Goal: Task Accomplishment & Management: Manage account settings

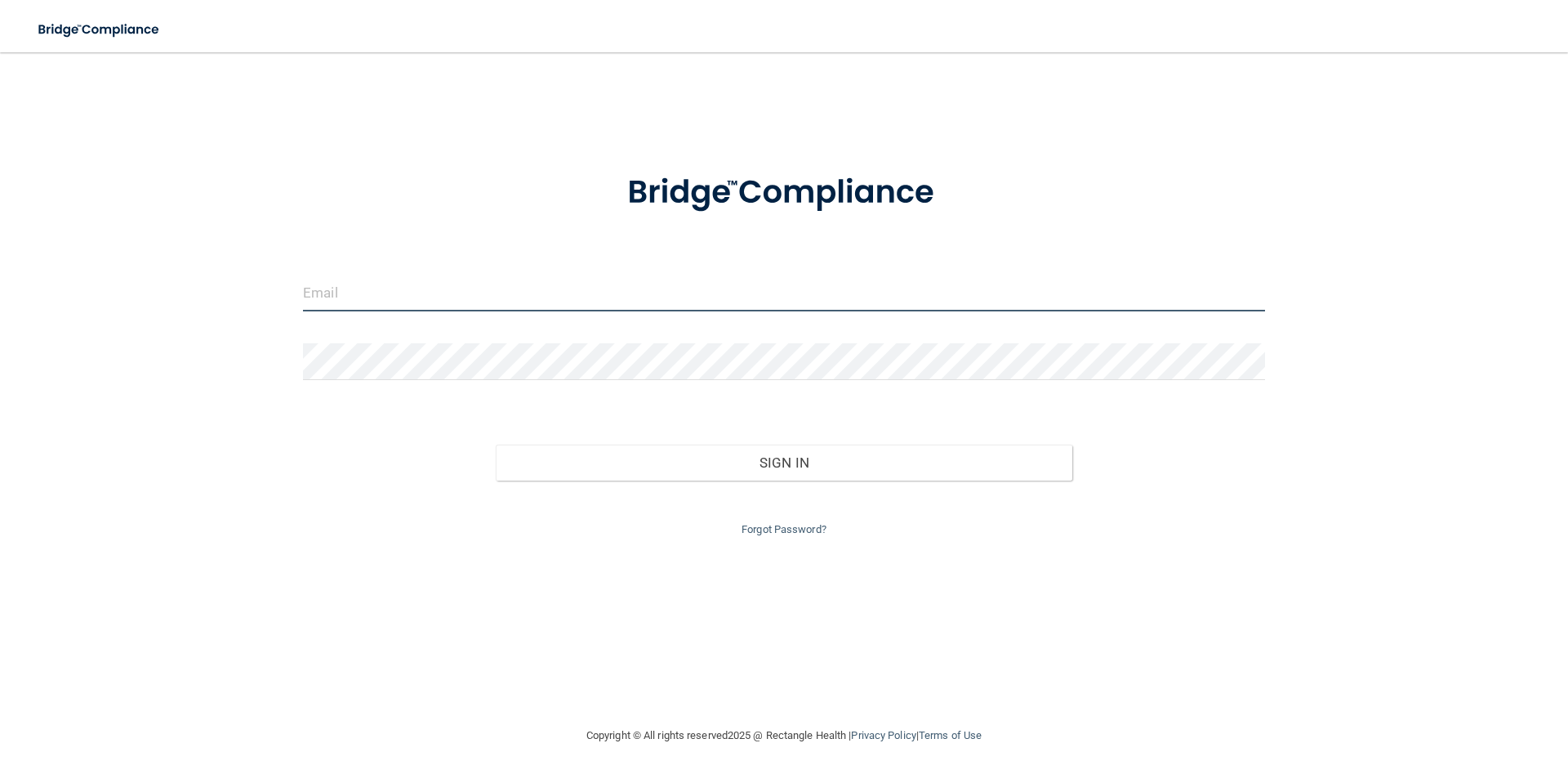
click at [343, 295] on input "email" at bounding box center [784, 293] width 962 height 37
type input "[PERSON_NAME][EMAIL_ADDRESS][DOMAIN_NAME]"
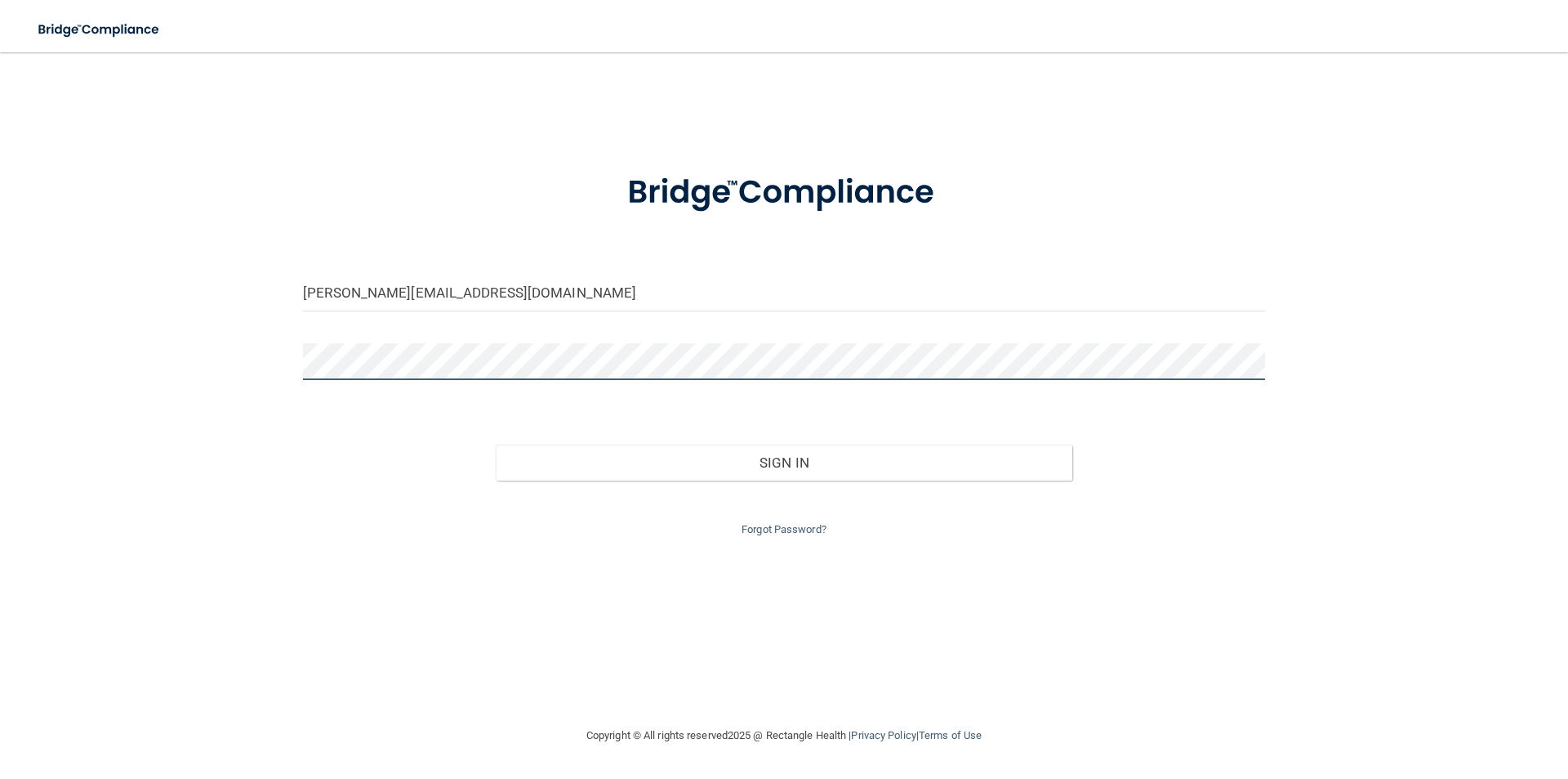
click at [496, 445] on button "Sign In" at bounding box center [784, 462] width 577 height 36
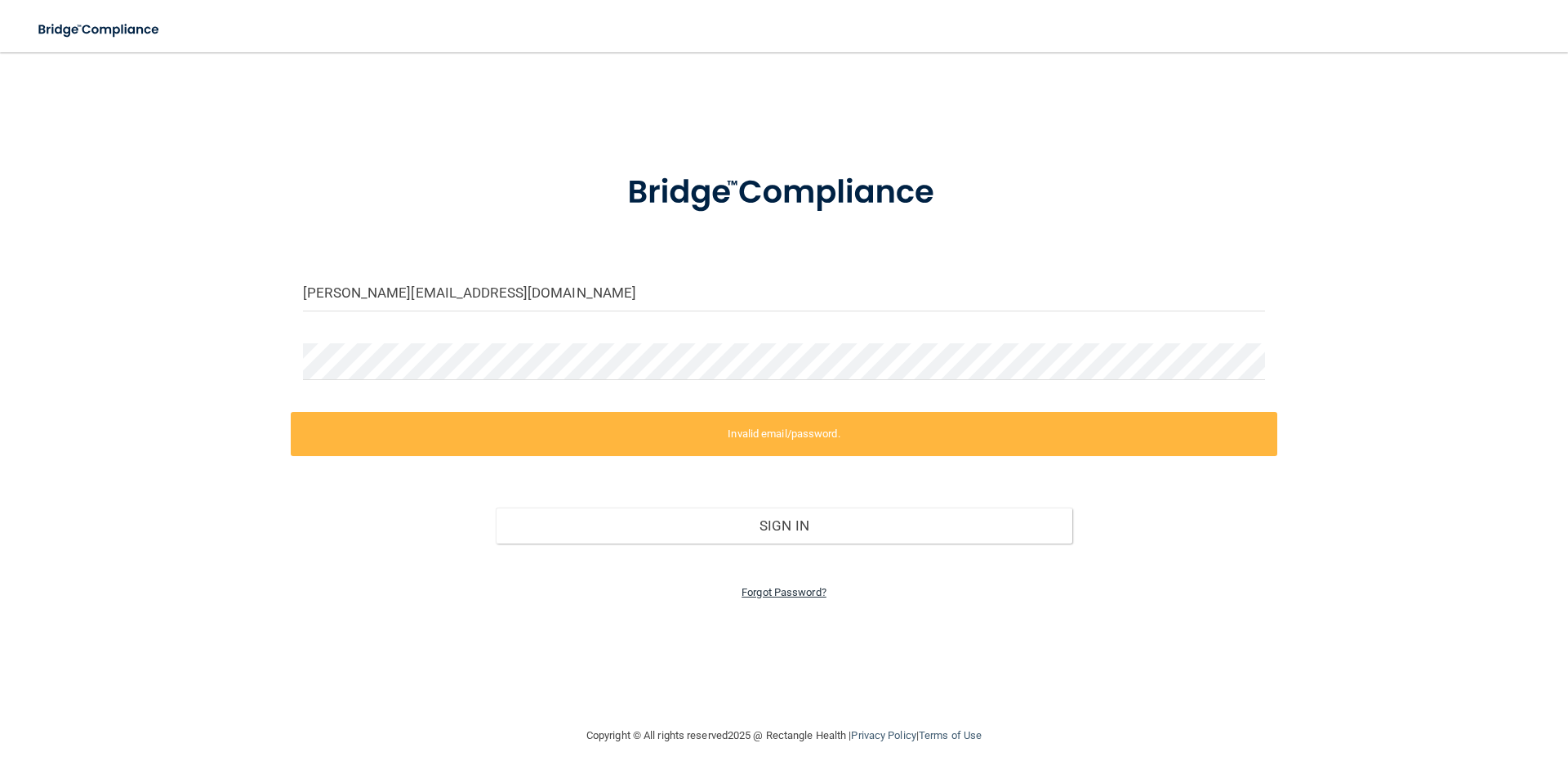
click at [786, 595] on link "Forgot Password?" at bounding box center [784, 592] width 85 height 12
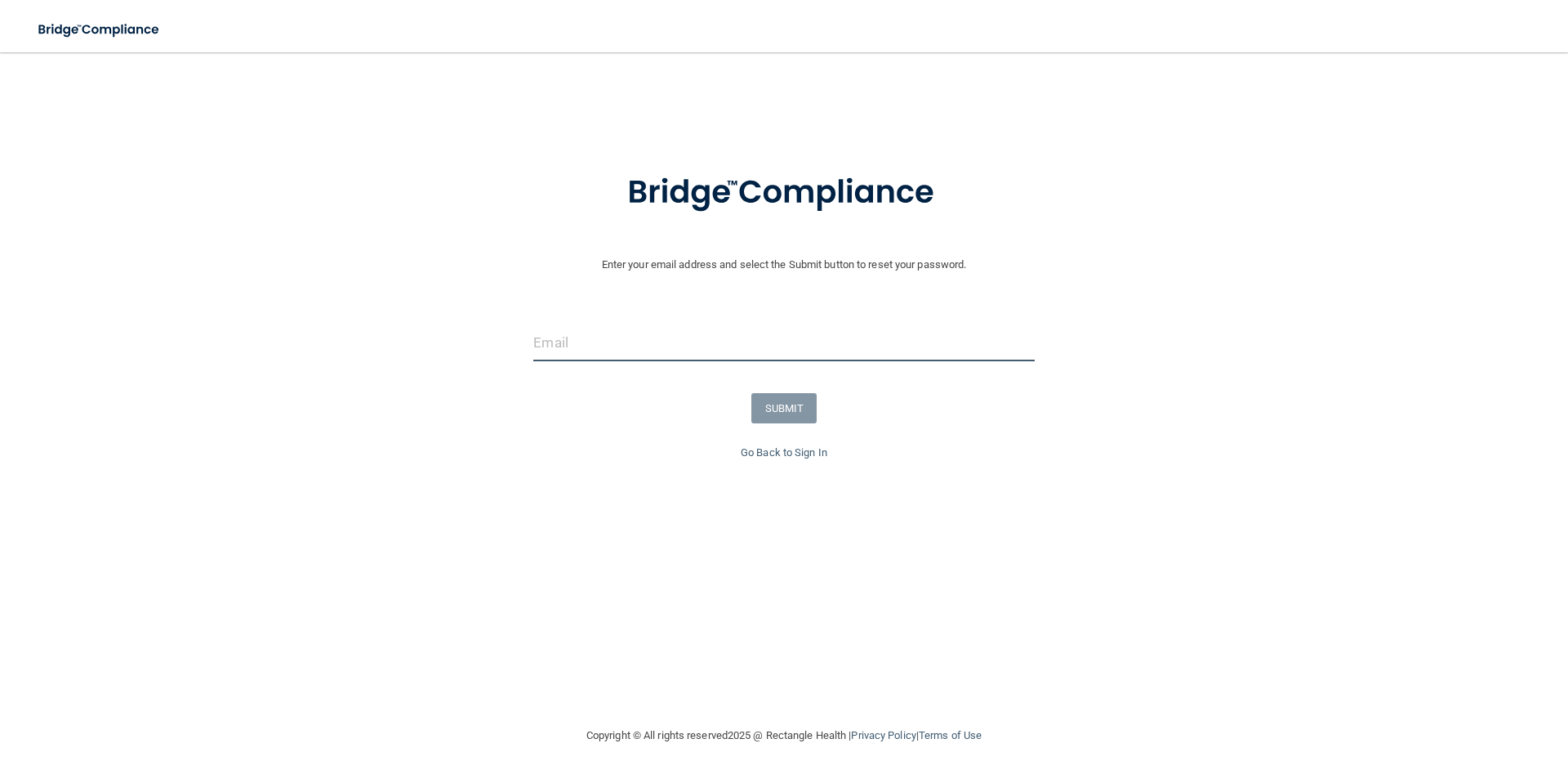
click at [586, 343] on input "email" at bounding box center [784, 343] width 501 height 37
type input "[PERSON_NAME][EMAIL_ADDRESS][DOMAIN_NAME]"
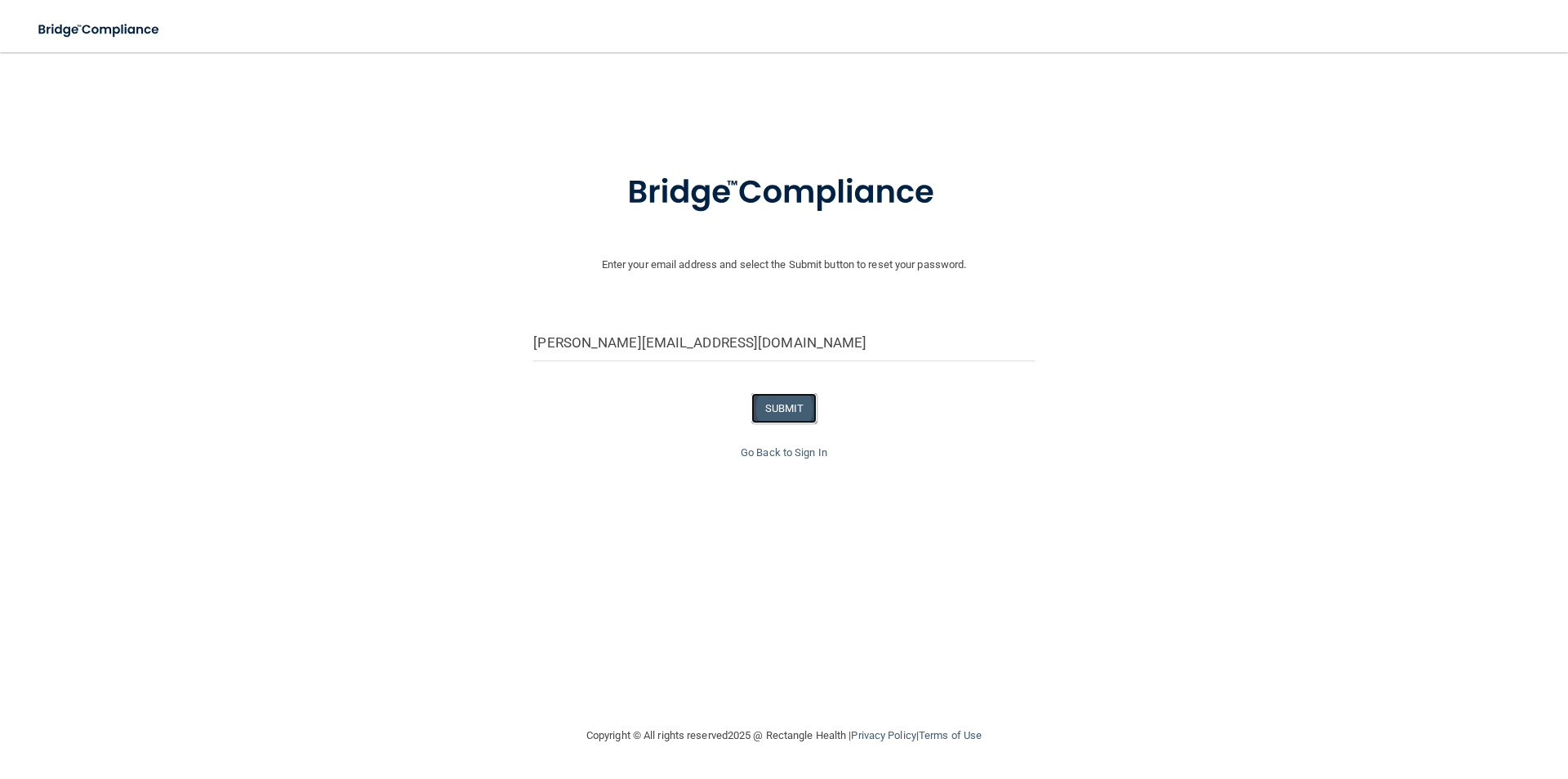
click at [783, 407] on button "SUBMIT" at bounding box center [784, 408] width 66 height 30
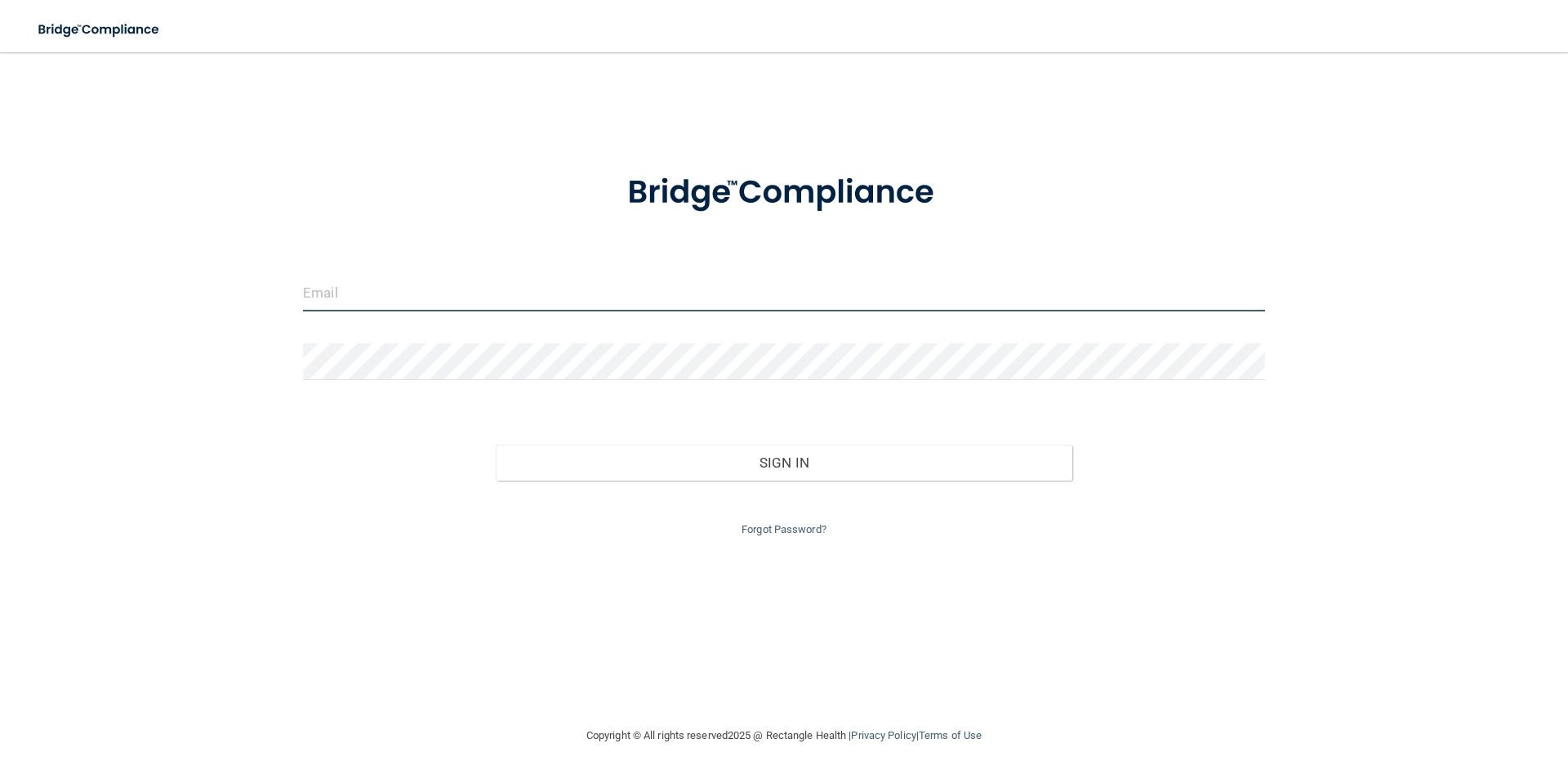
click at [359, 301] on input "email" at bounding box center [784, 293] width 962 height 37
type input "[PERSON_NAME][EMAIL_ADDRESS][DOMAIN_NAME]"
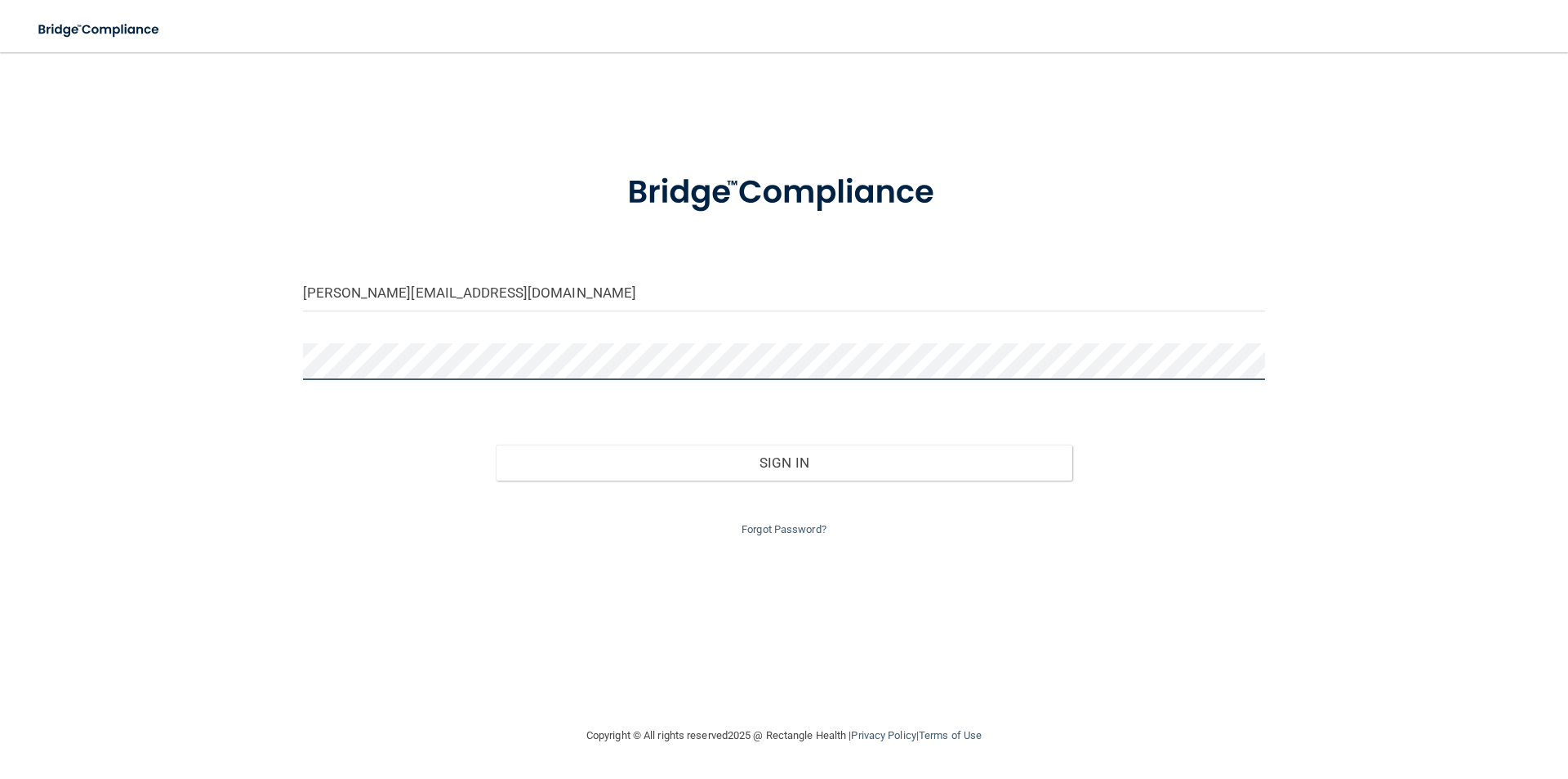
click at [496, 445] on button "Sign In" at bounding box center [784, 462] width 577 height 36
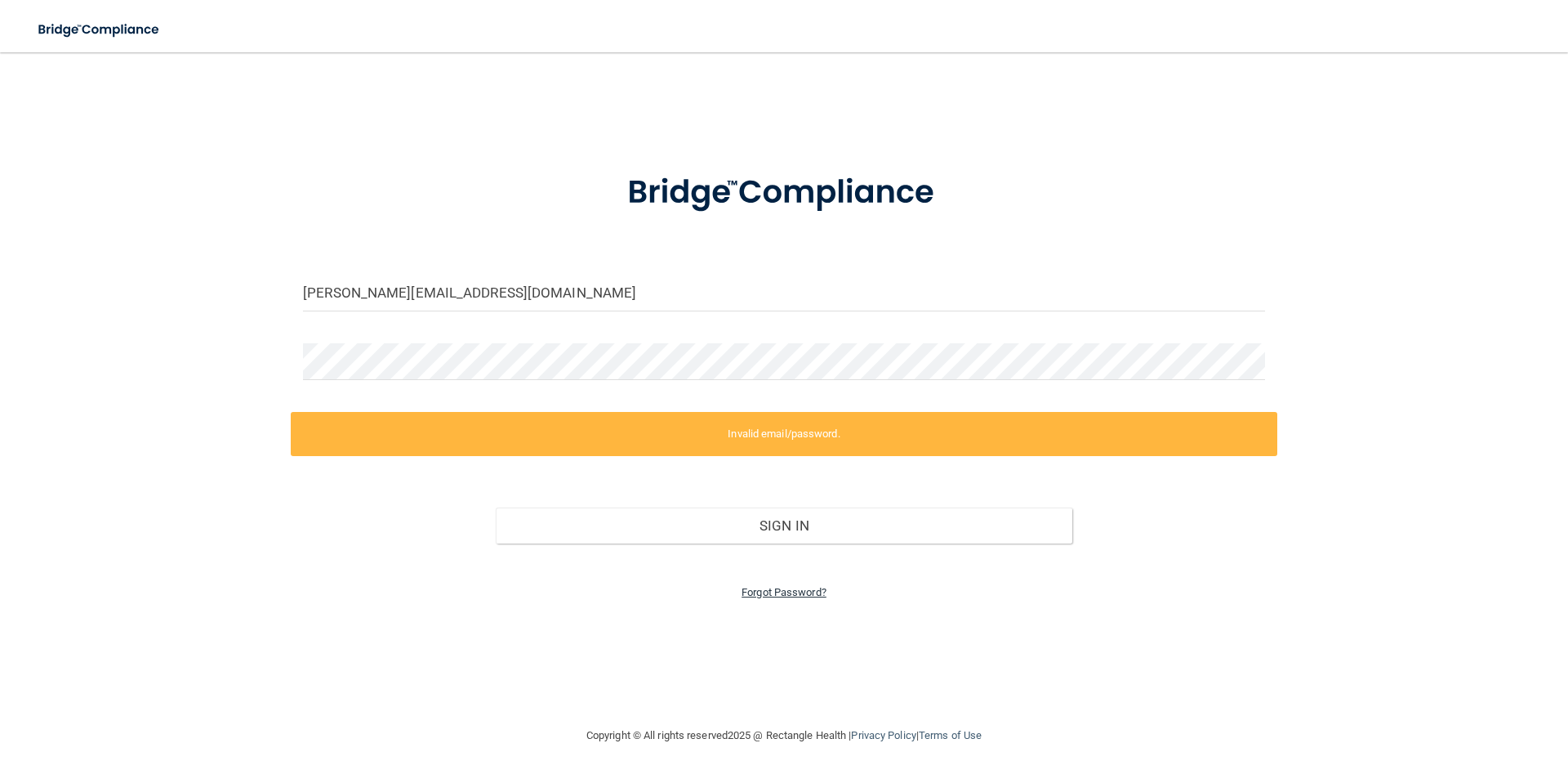
click at [769, 593] on link "Forgot Password?" at bounding box center [784, 592] width 85 height 12
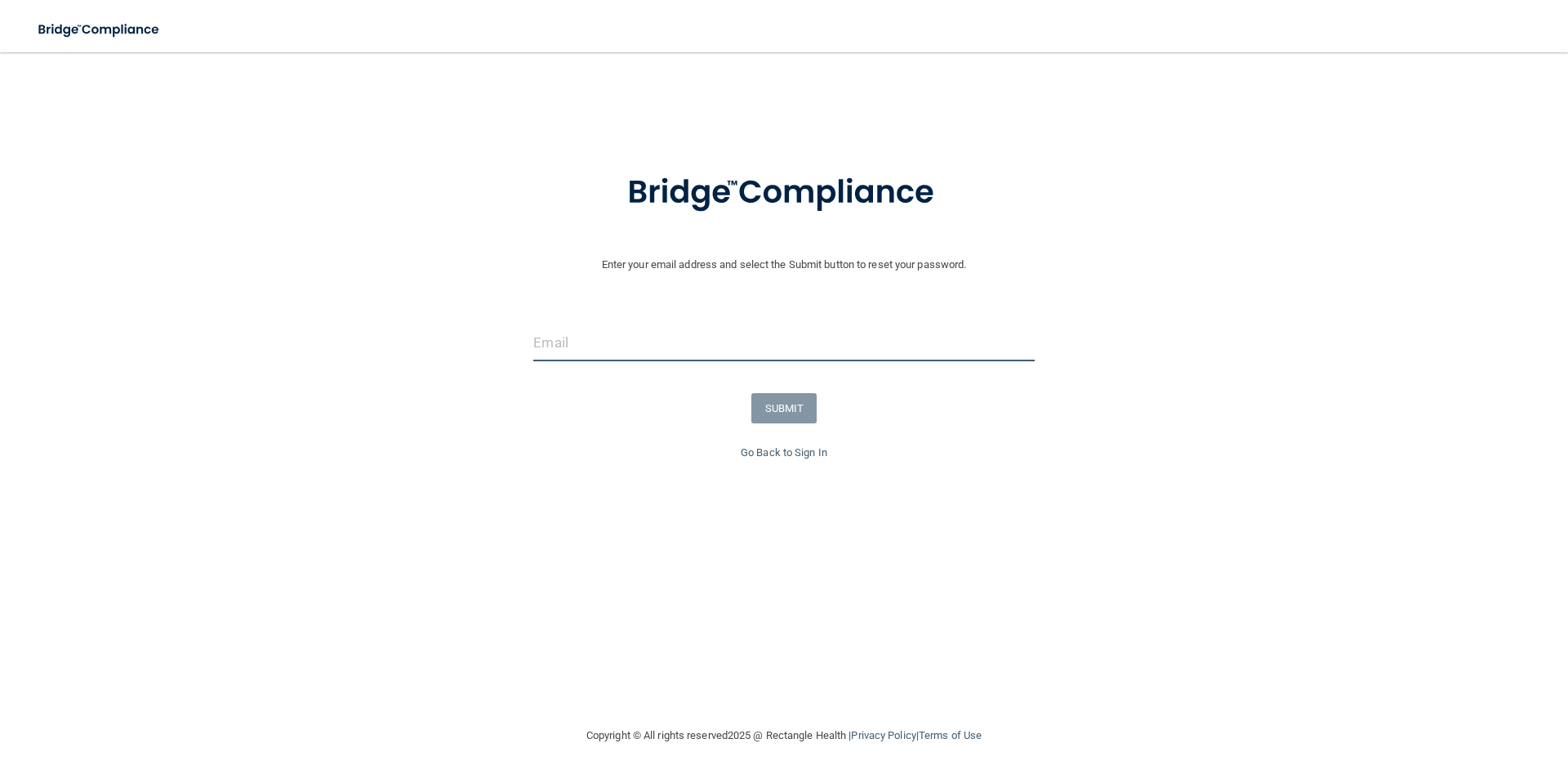
click at [582, 350] on input "email" at bounding box center [784, 343] width 501 height 37
type input "[PERSON_NAME][EMAIL_ADDRESS][DOMAIN_NAME]"
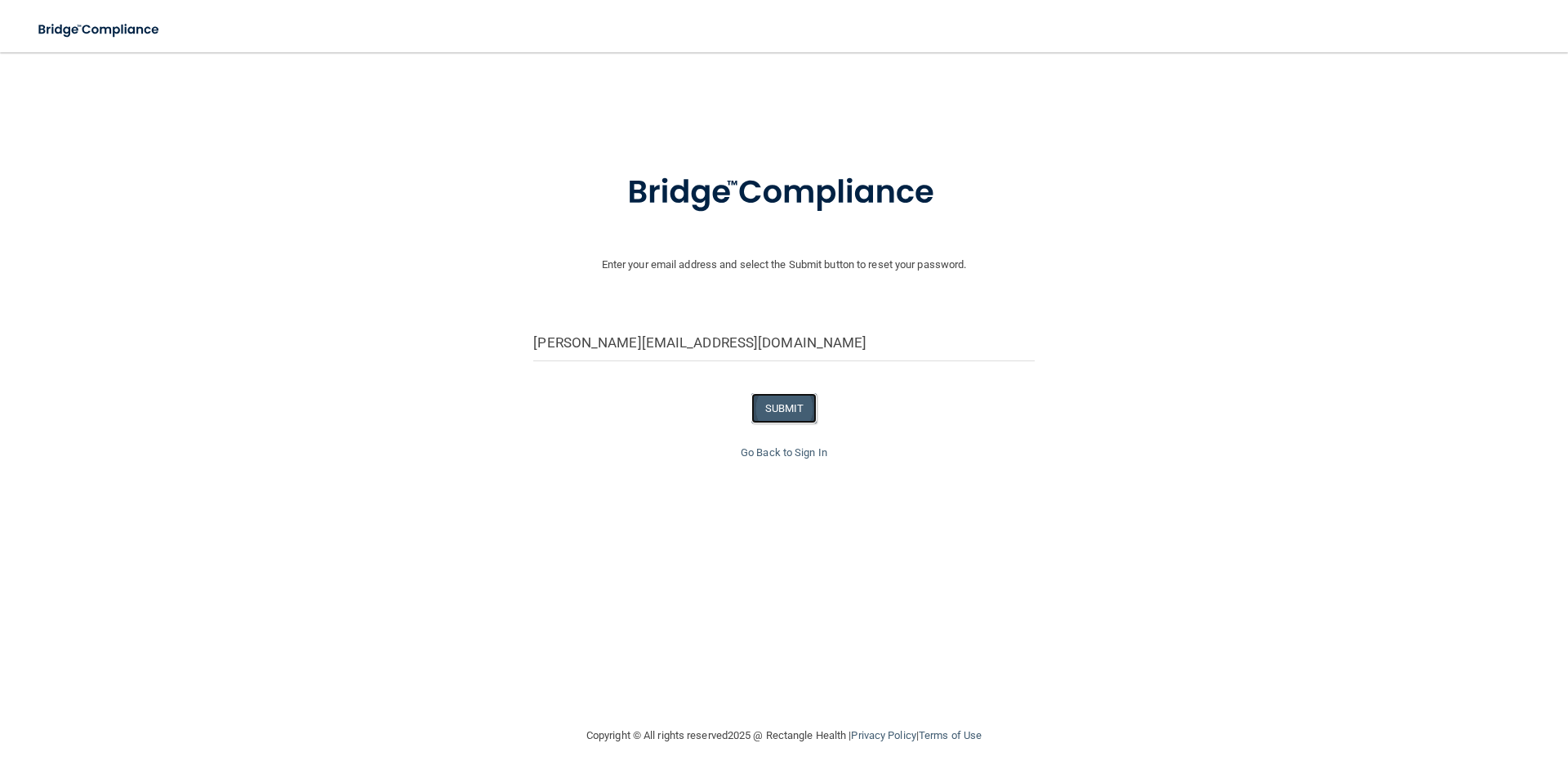
click at [788, 406] on button "SUBMIT" at bounding box center [784, 408] width 66 height 30
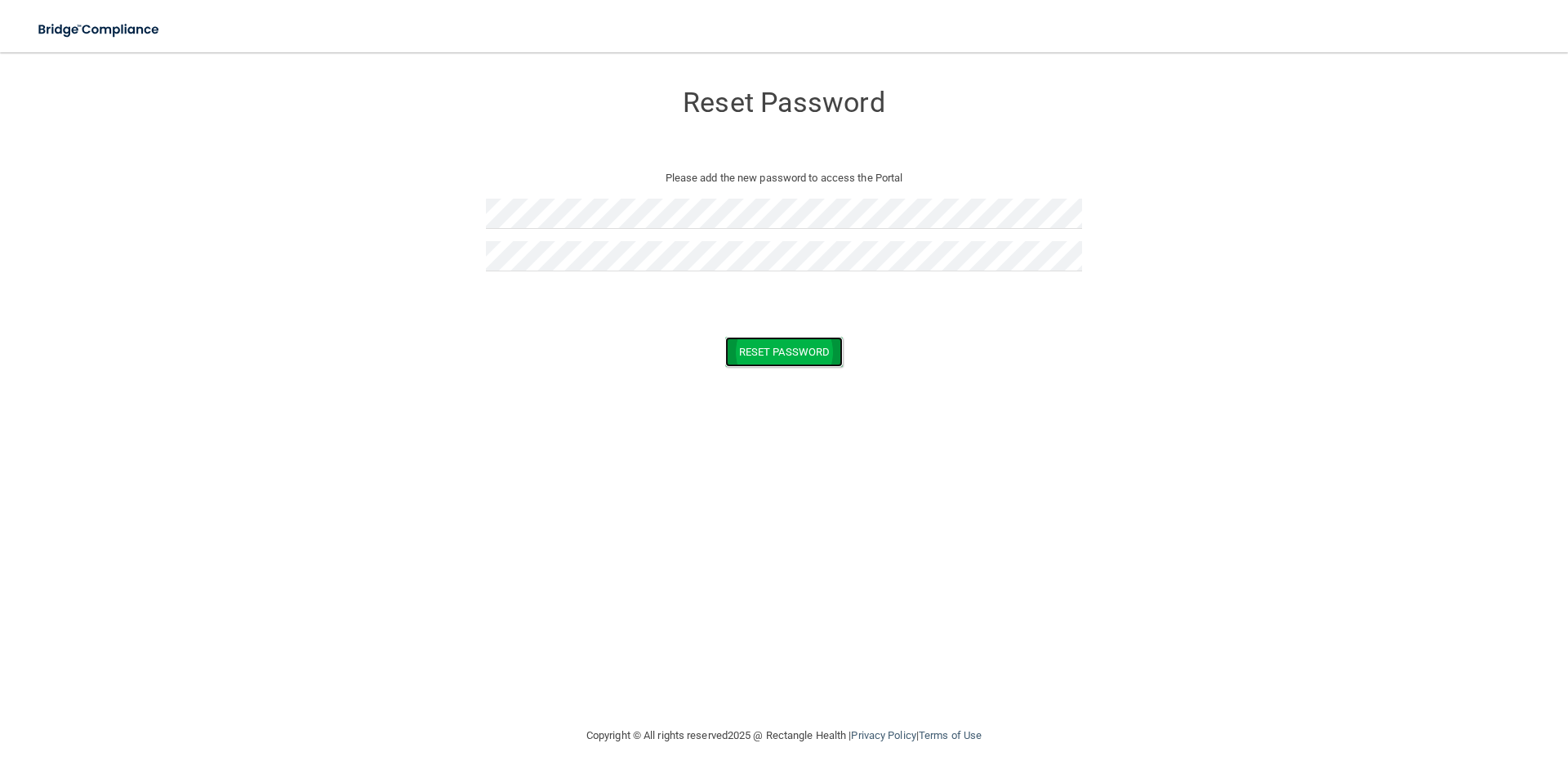
click at [823, 356] on button "Reset Password" at bounding box center [784, 352] width 118 height 30
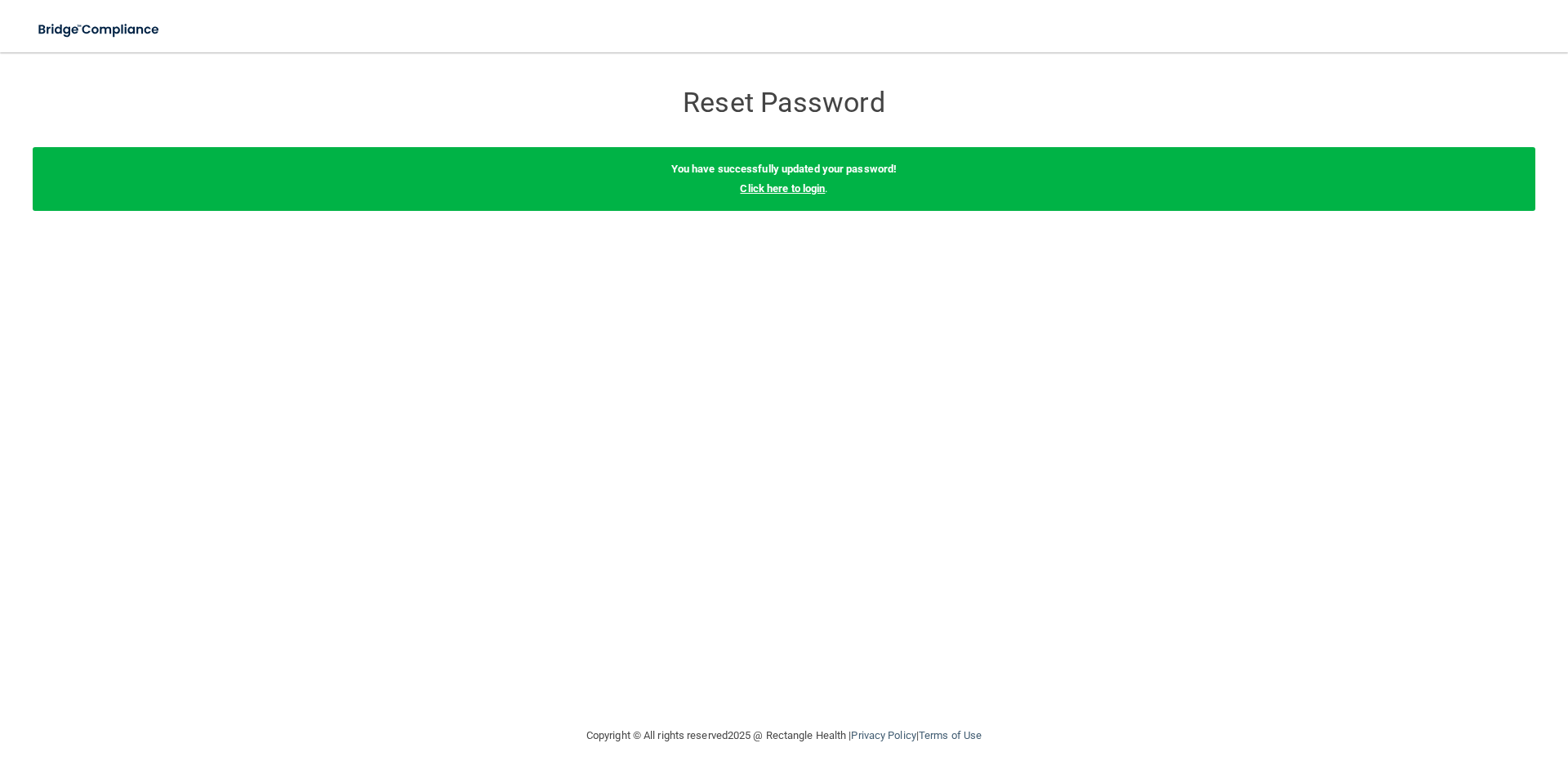
click at [778, 187] on link "Click here to login" at bounding box center [782, 188] width 85 height 12
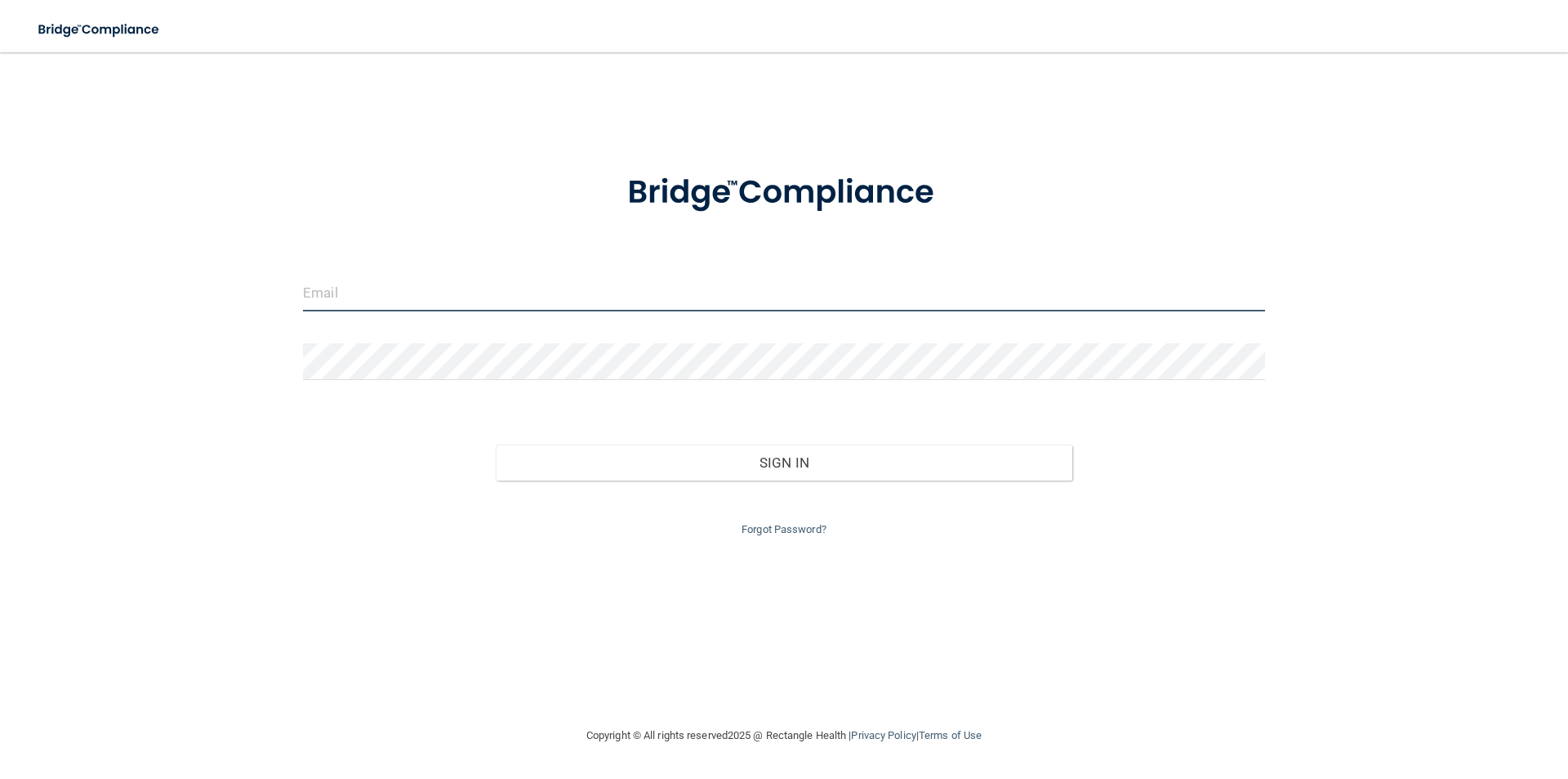
click at [378, 293] on input "email" at bounding box center [784, 293] width 962 height 37
type input "[PERSON_NAME][EMAIL_ADDRESS][DOMAIN_NAME]"
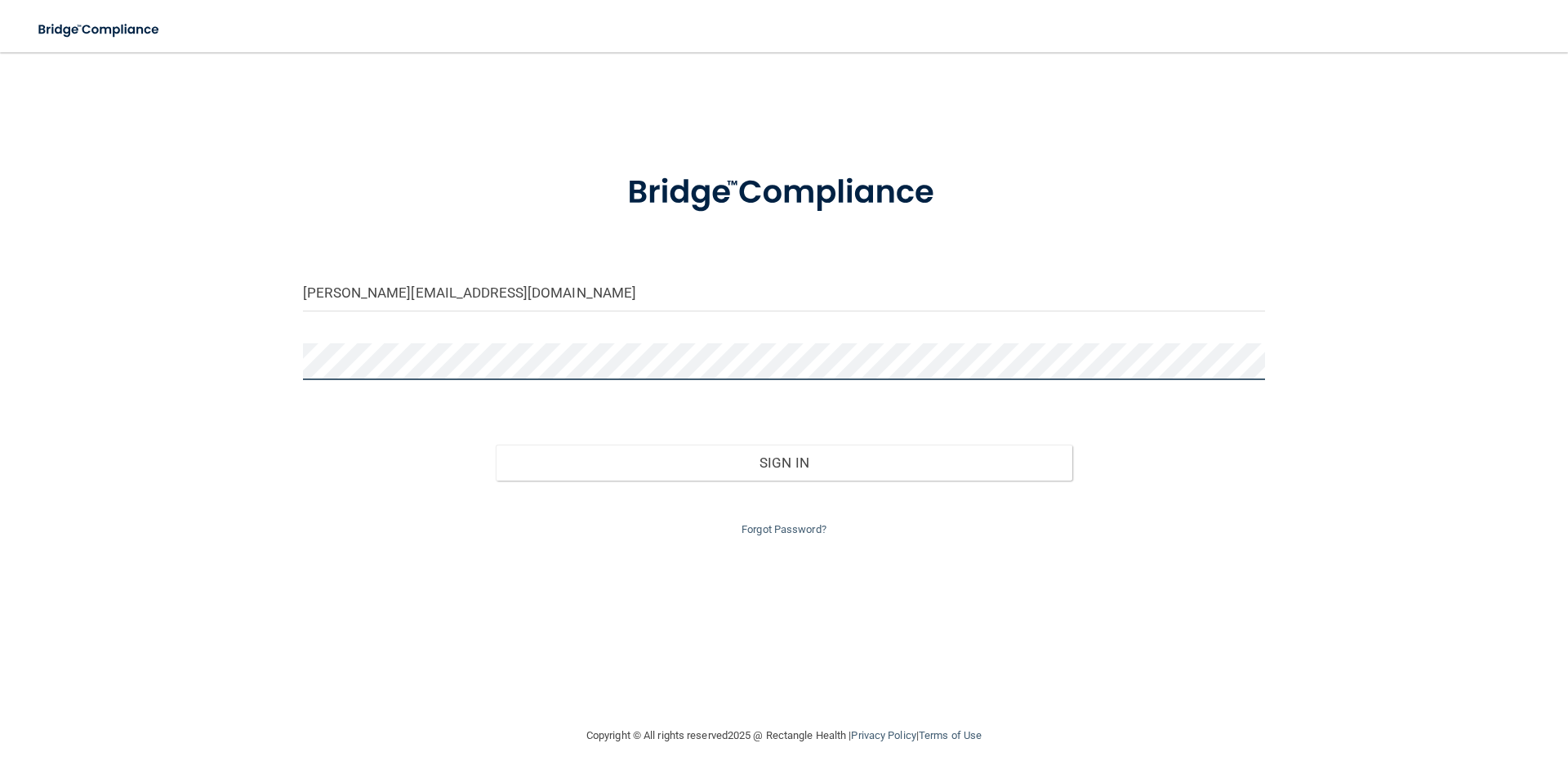
click at [496, 445] on button "Sign In" at bounding box center [784, 462] width 577 height 36
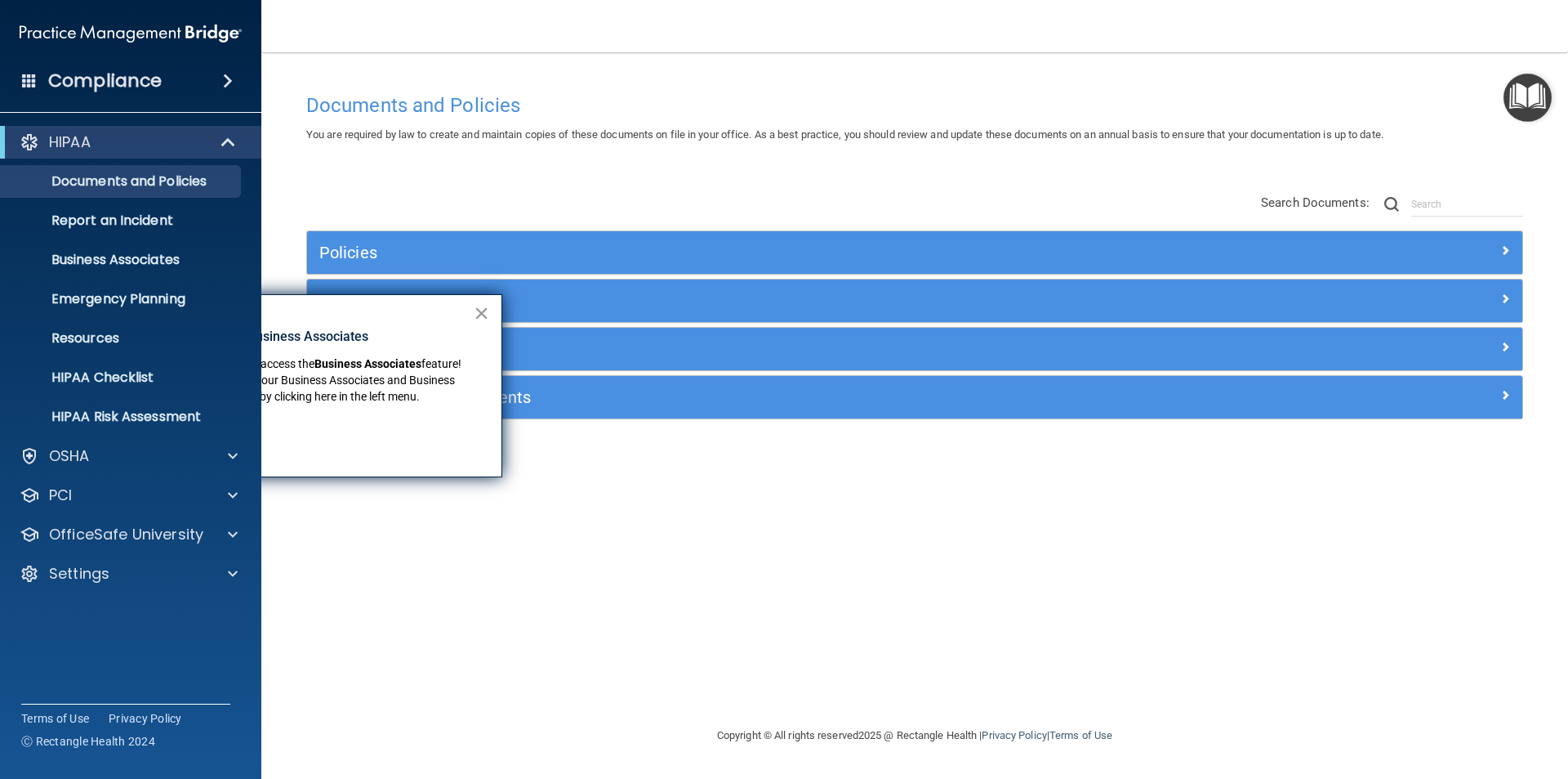
click at [485, 317] on button "×" at bounding box center [482, 313] width 16 height 26
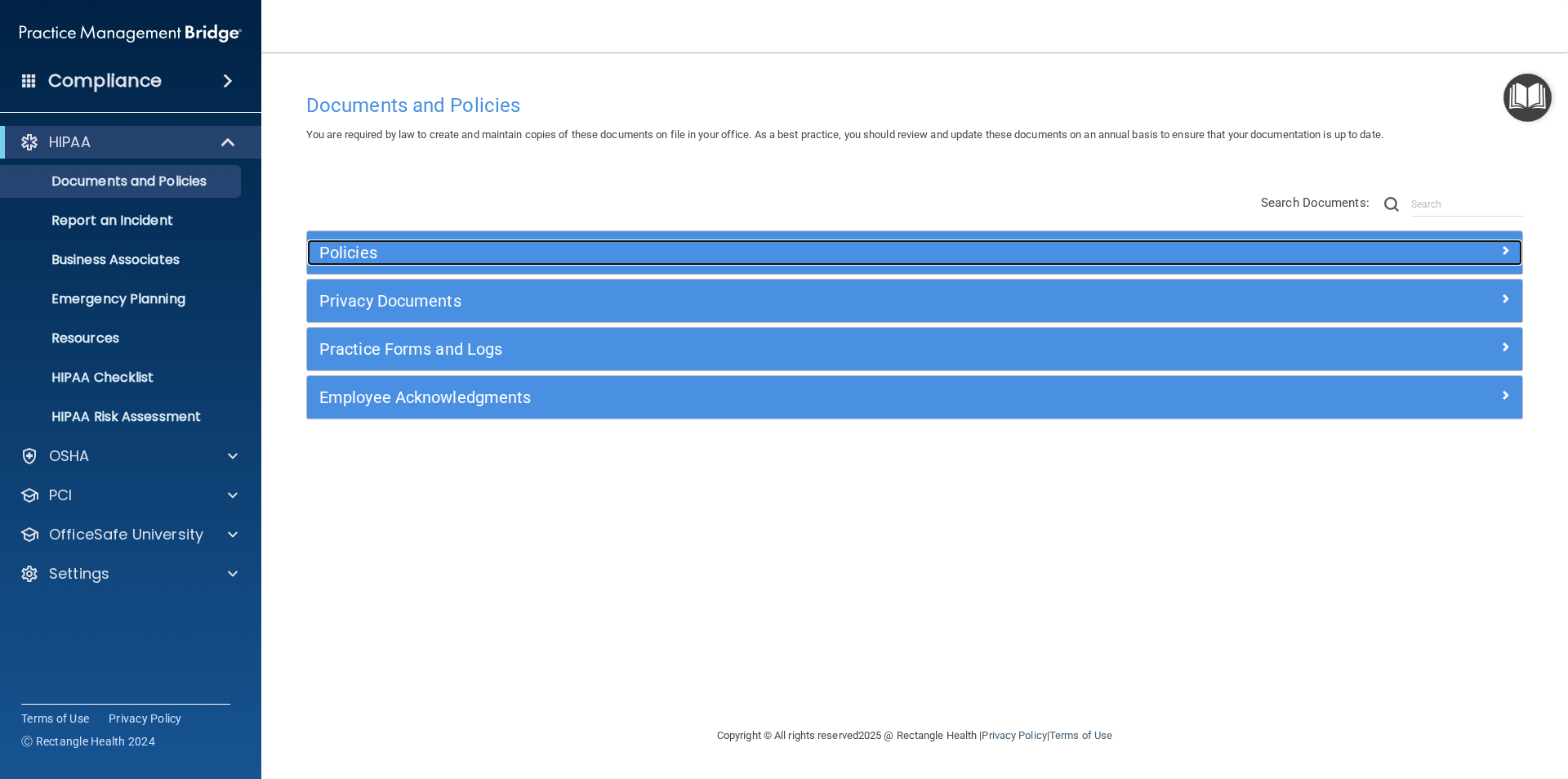
click at [347, 250] on h5 "Policies" at bounding box center [762, 252] width 887 height 18
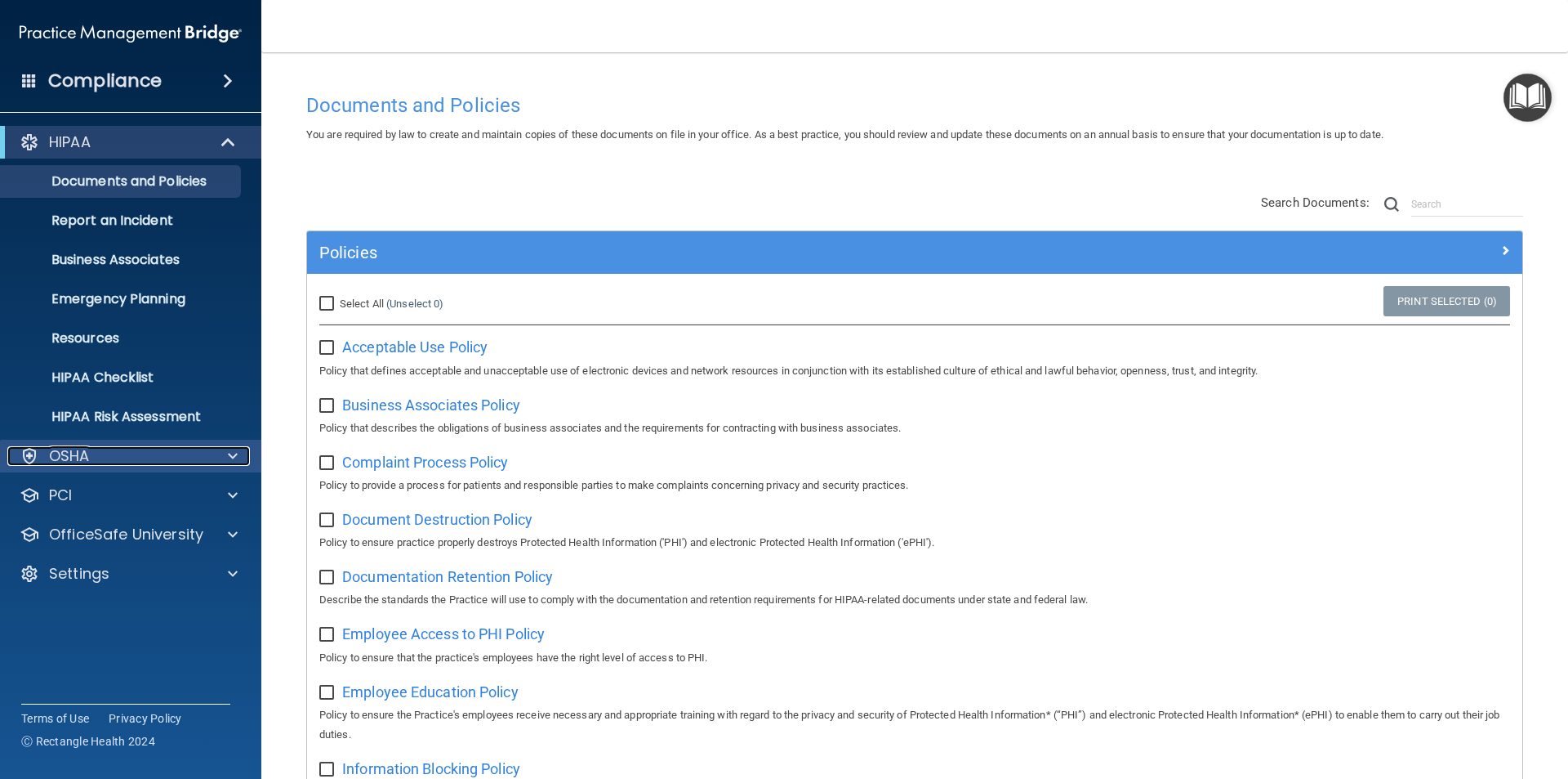
click at [66, 456] on p "OSHA" at bounding box center [69, 455] width 40 height 19
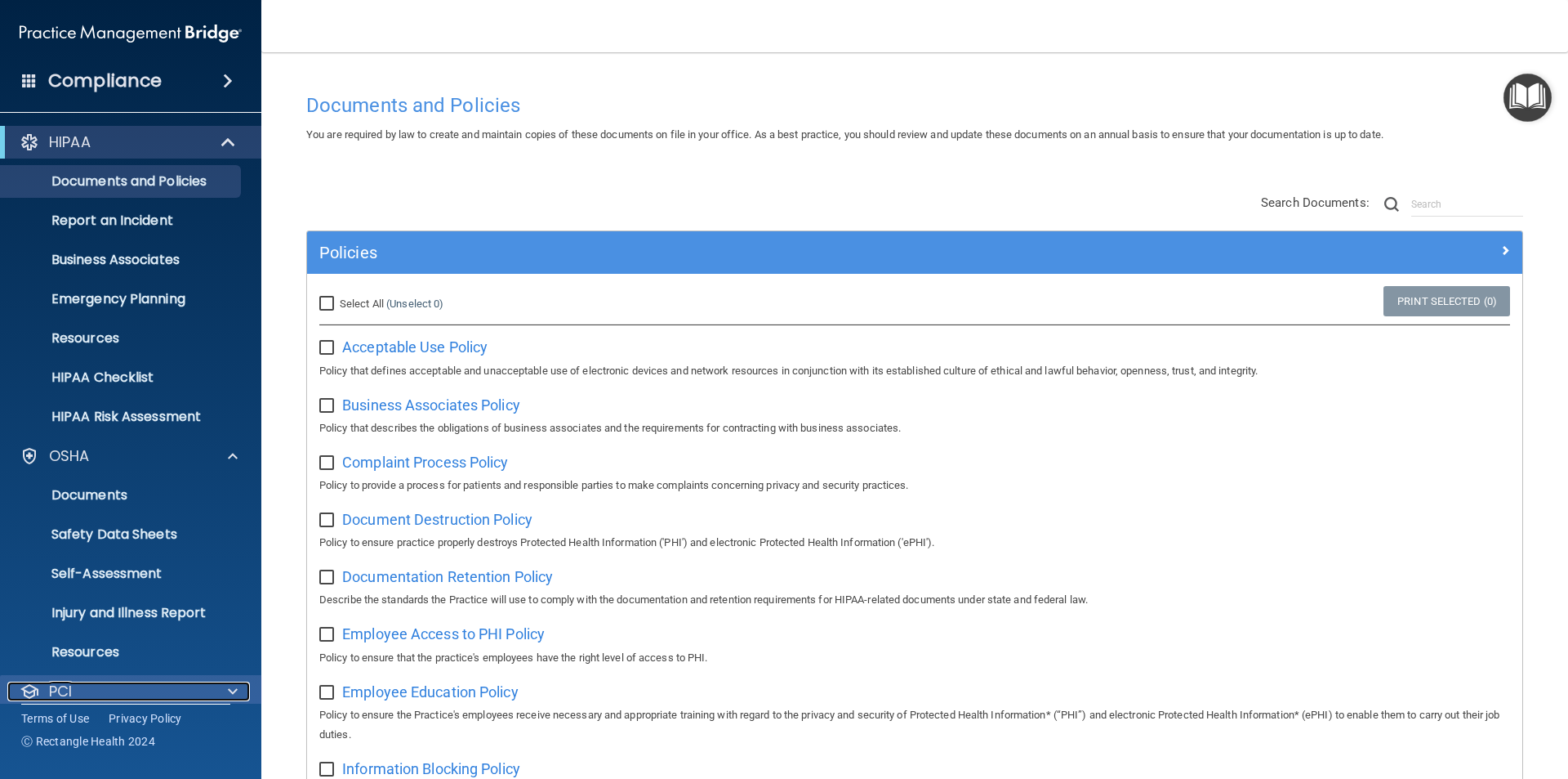
click at [81, 693] on div "PCI" at bounding box center [108, 691] width 202 height 19
click at [192, 73] on div "Compliance" at bounding box center [130, 81] width 261 height 36
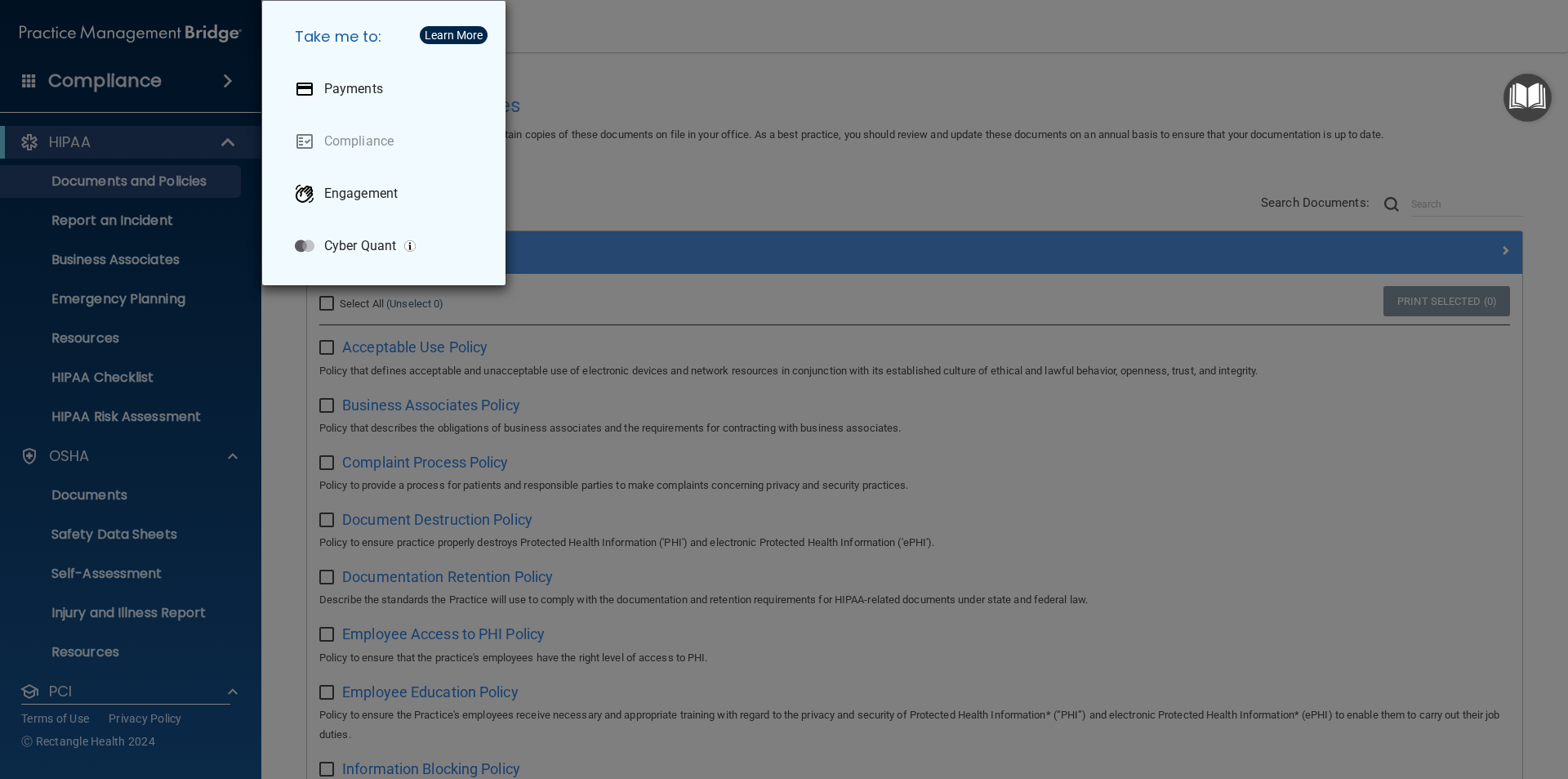
click at [231, 694] on div "Take me to: Payments Compliance Engagement Cyber Quant" at bounding box center [784, 390] width 1568 height 779
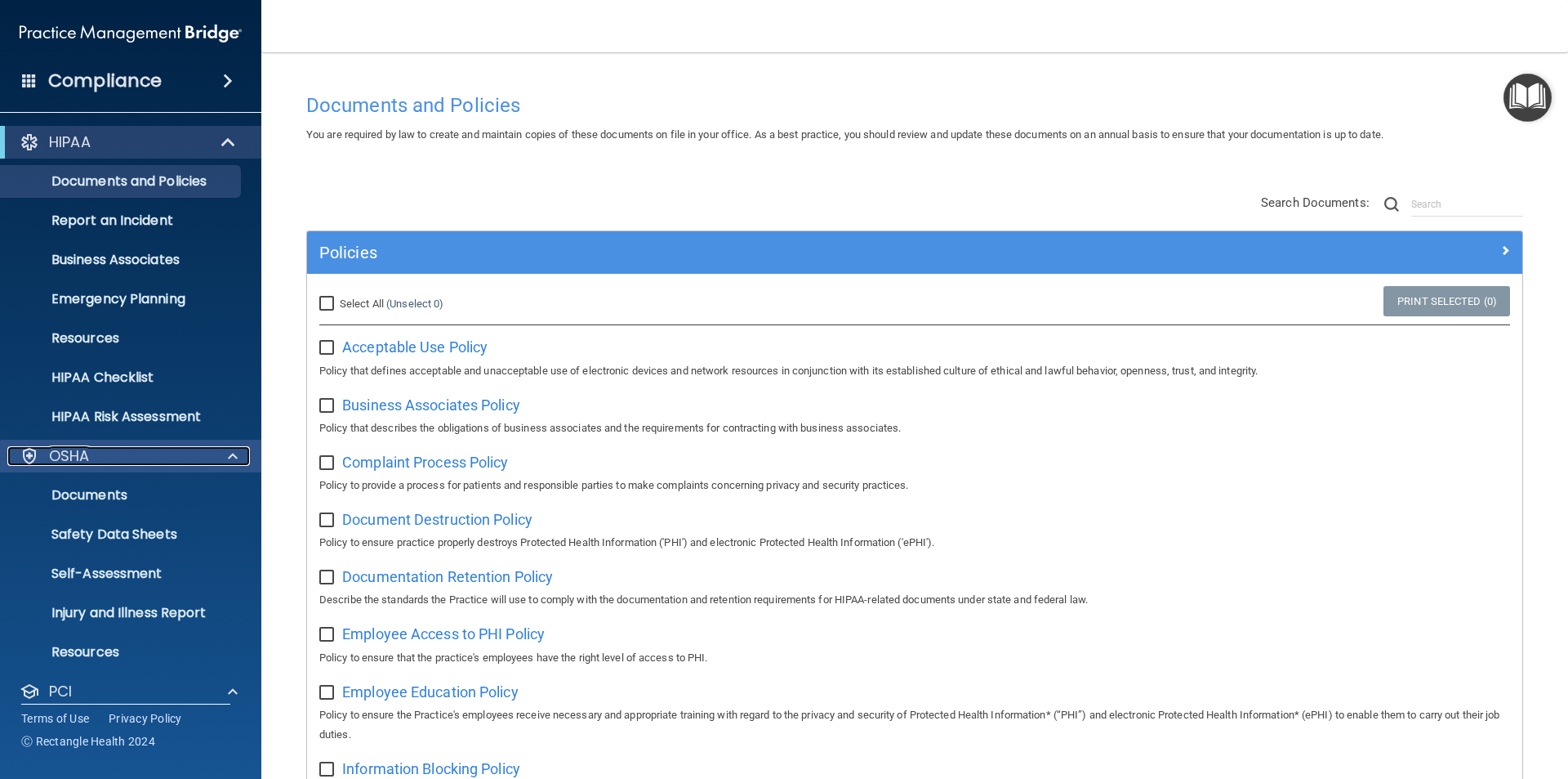
click at [235, 459] on span at bounding box center [232, 455] width 10 height 19
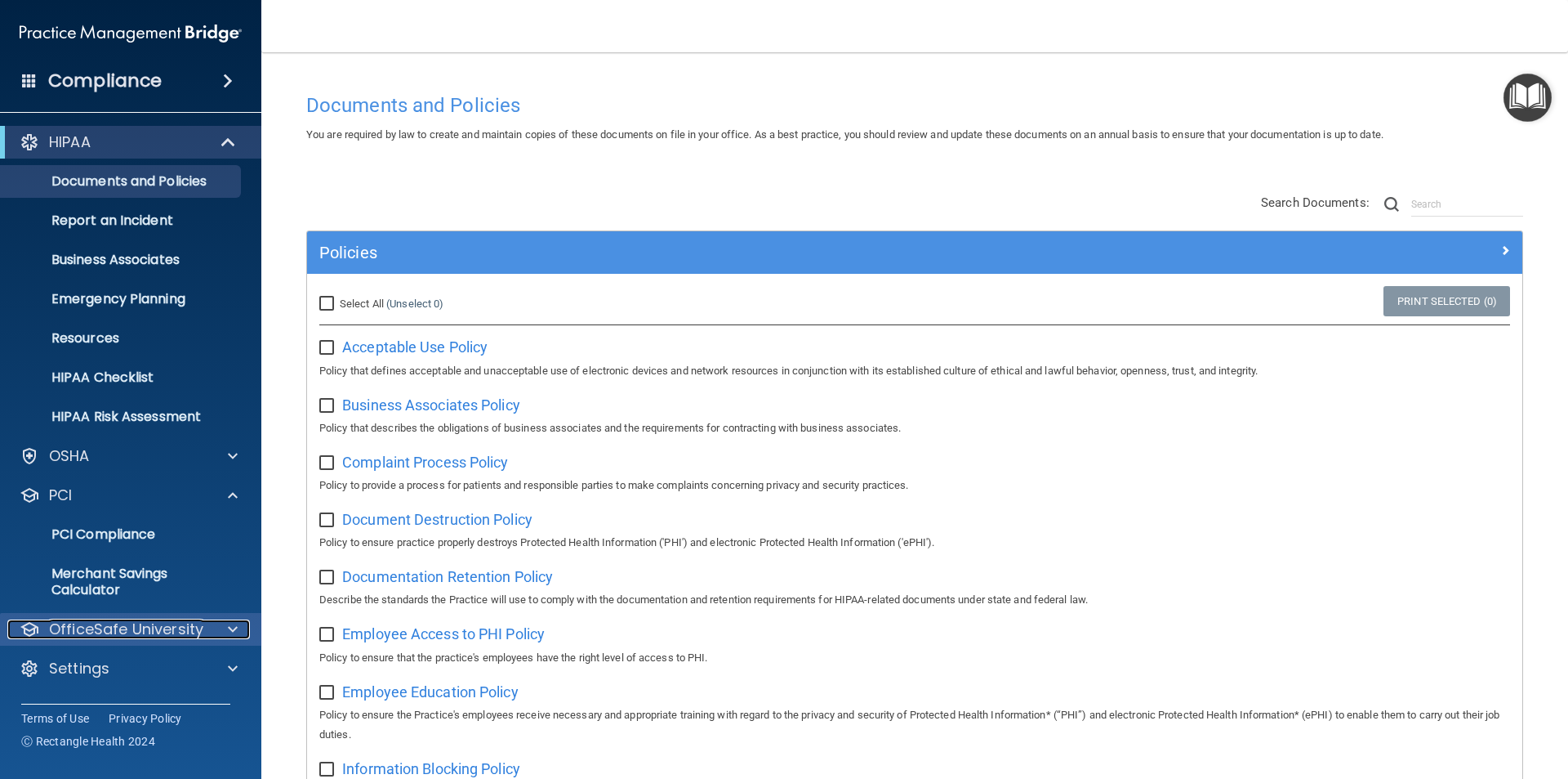
click at [127, 630] on p "OfficeSafe University" at bounding box center [127, 629] width 155 height 19
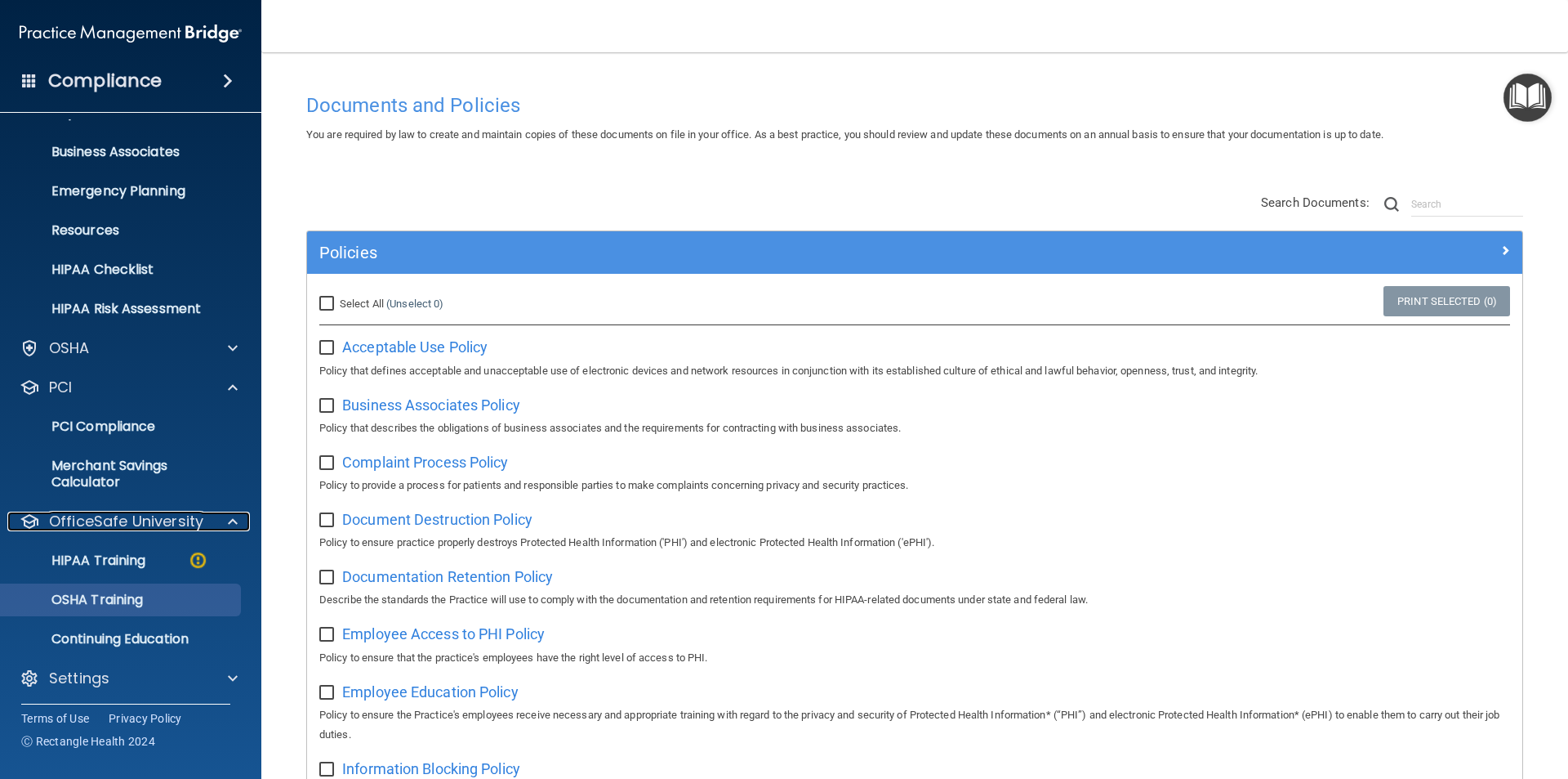
scroll to position [112, 0]
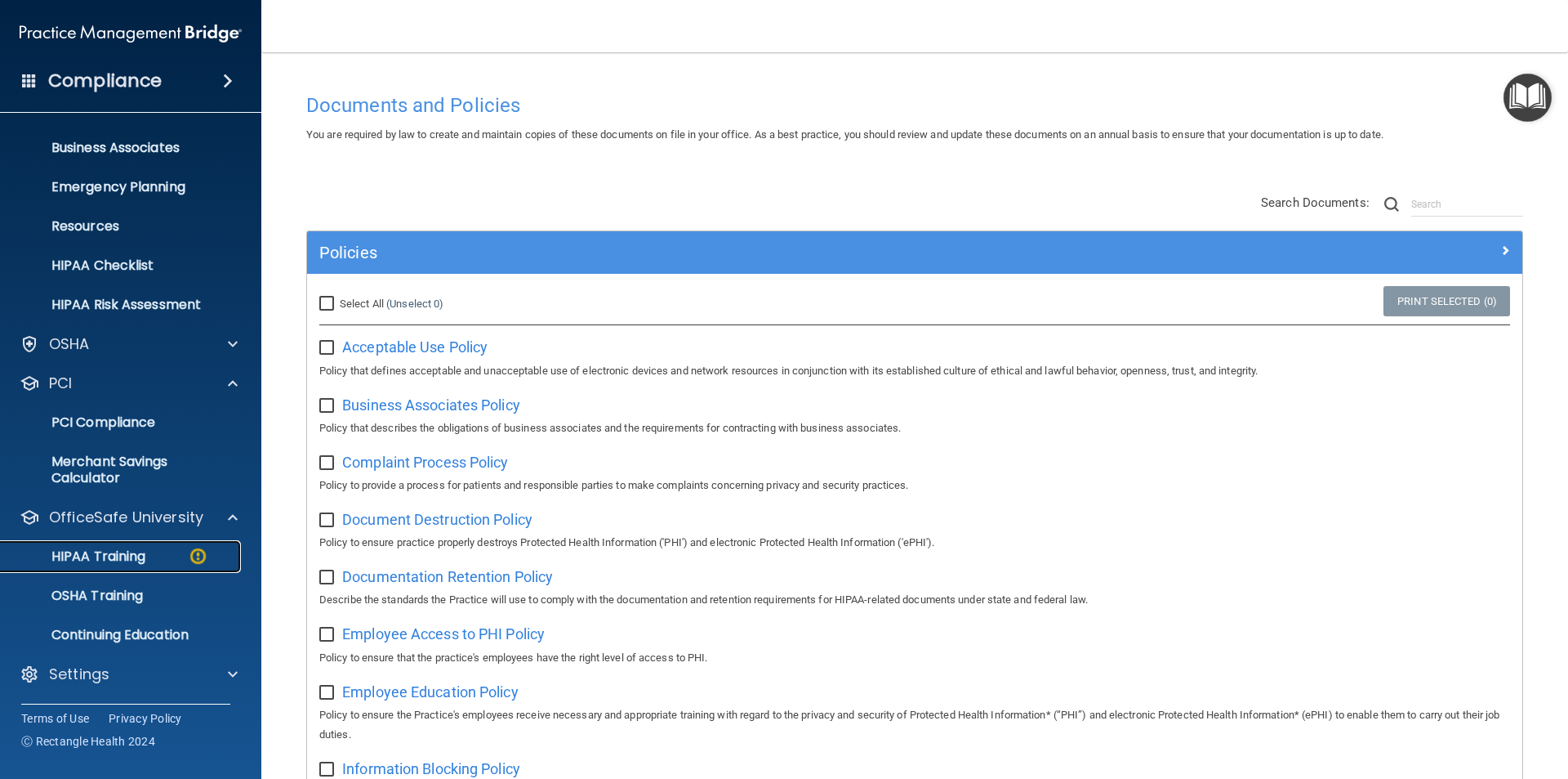
click at [192, 558] on img at bounding box center [198, 556] width 20 height 20
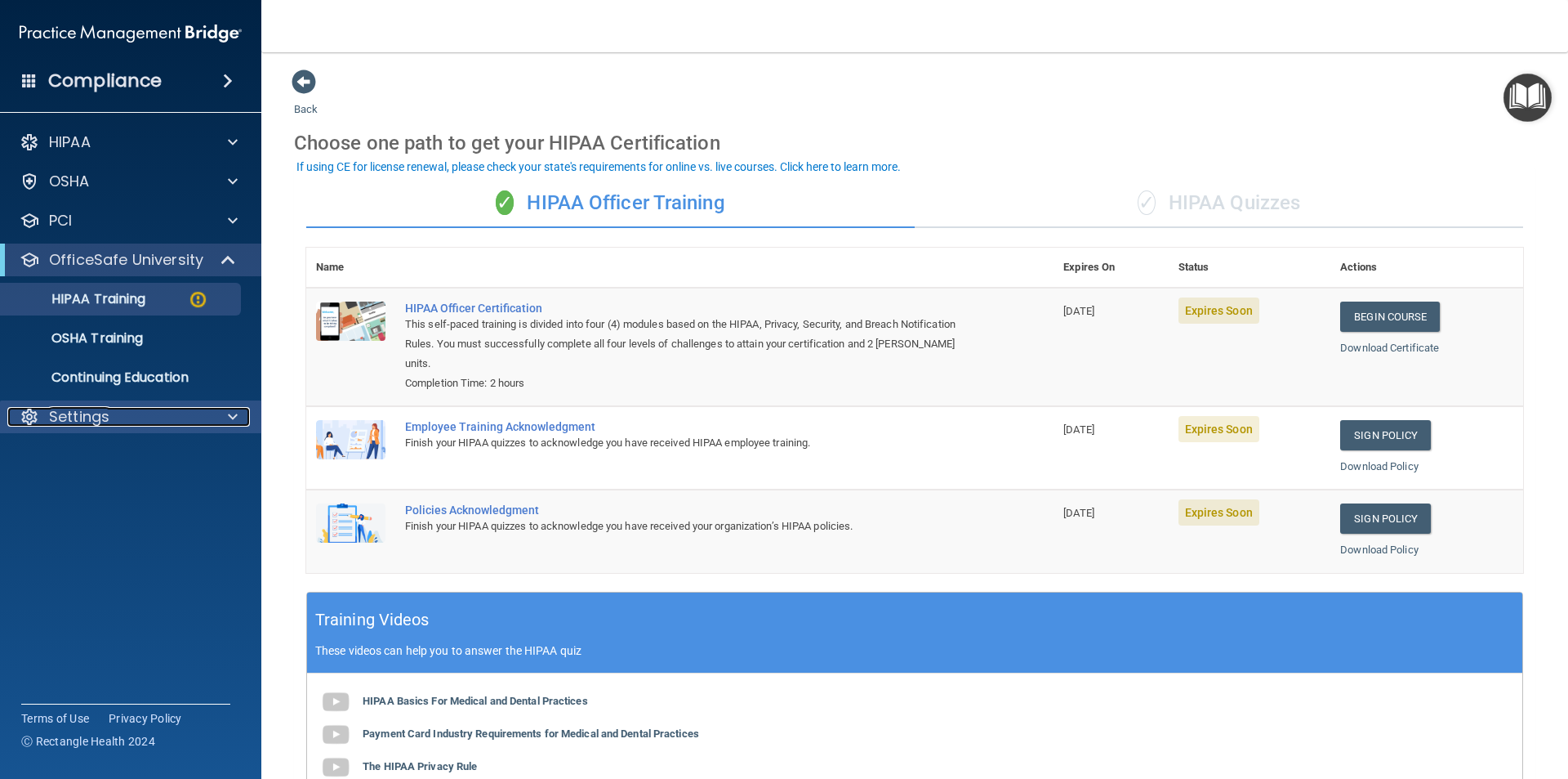
click at [226, 422] on div at bounding box center [230, 417] width 40 height 19
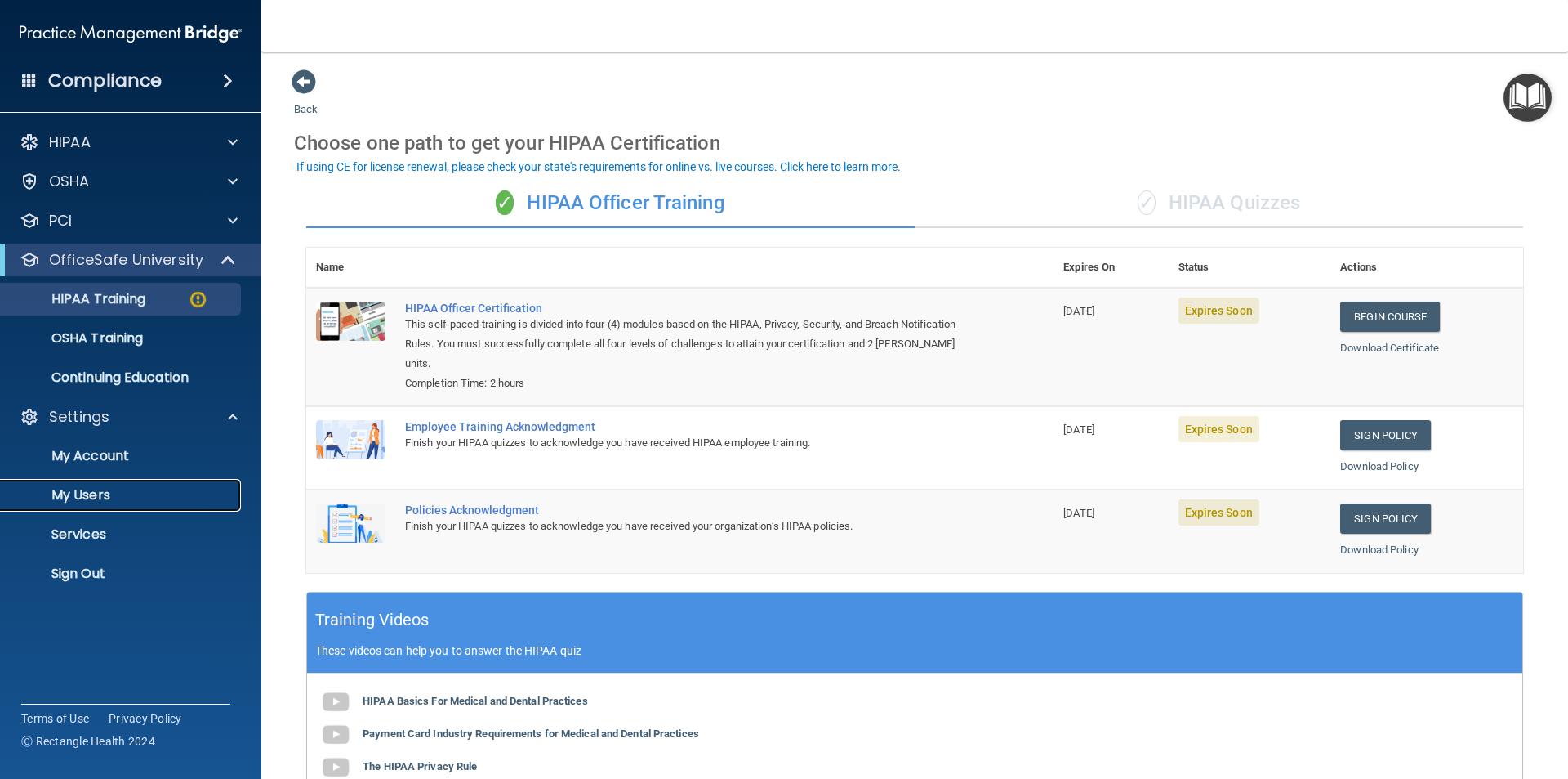
click at [77, 490] on p "My Users" at bounding box center [122, 495] width 223 height 17
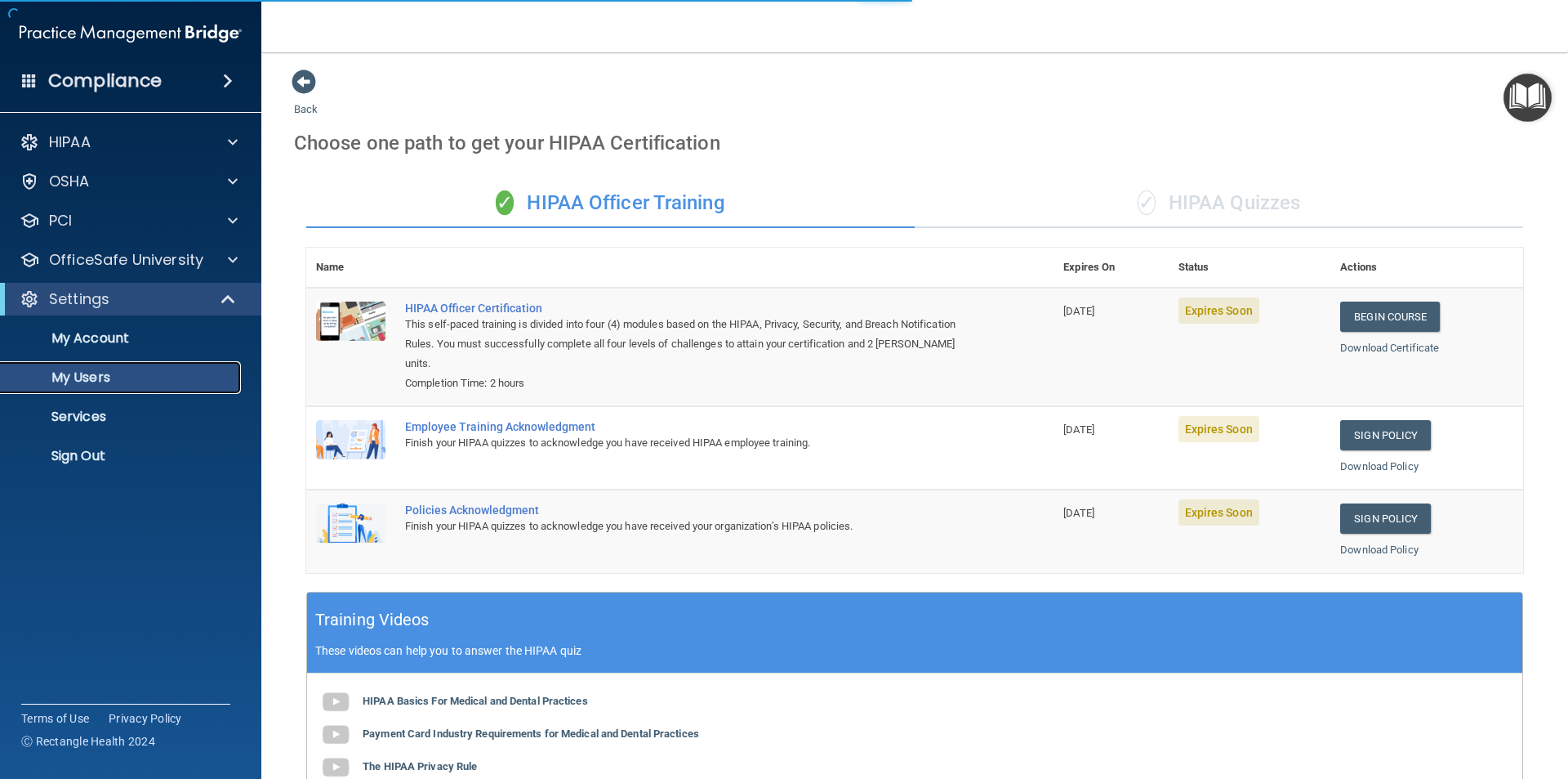
select select "20"
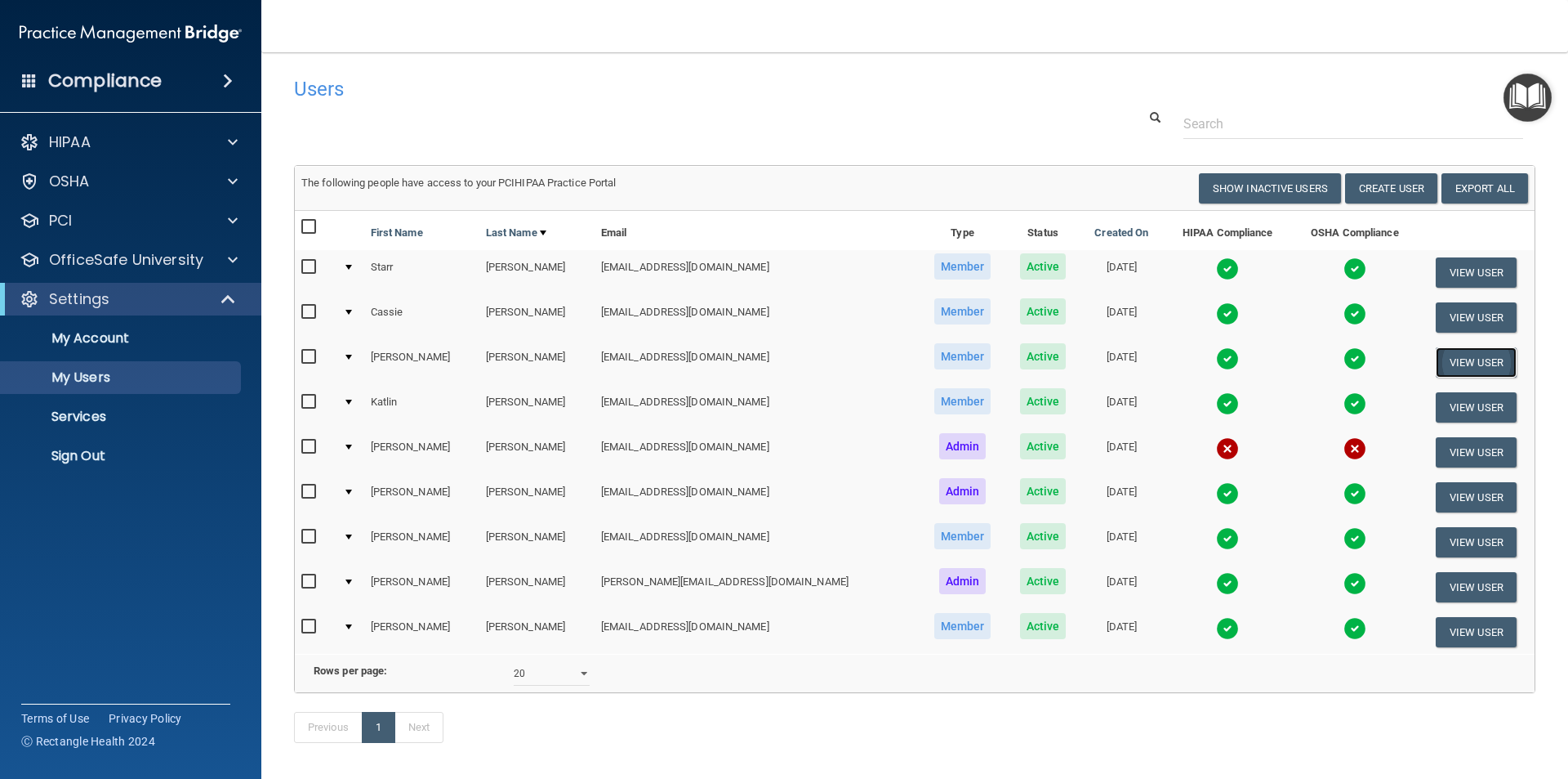
click at [1460, 369] on button "View User" at bounding box center [1477, 362] width 81 height 30
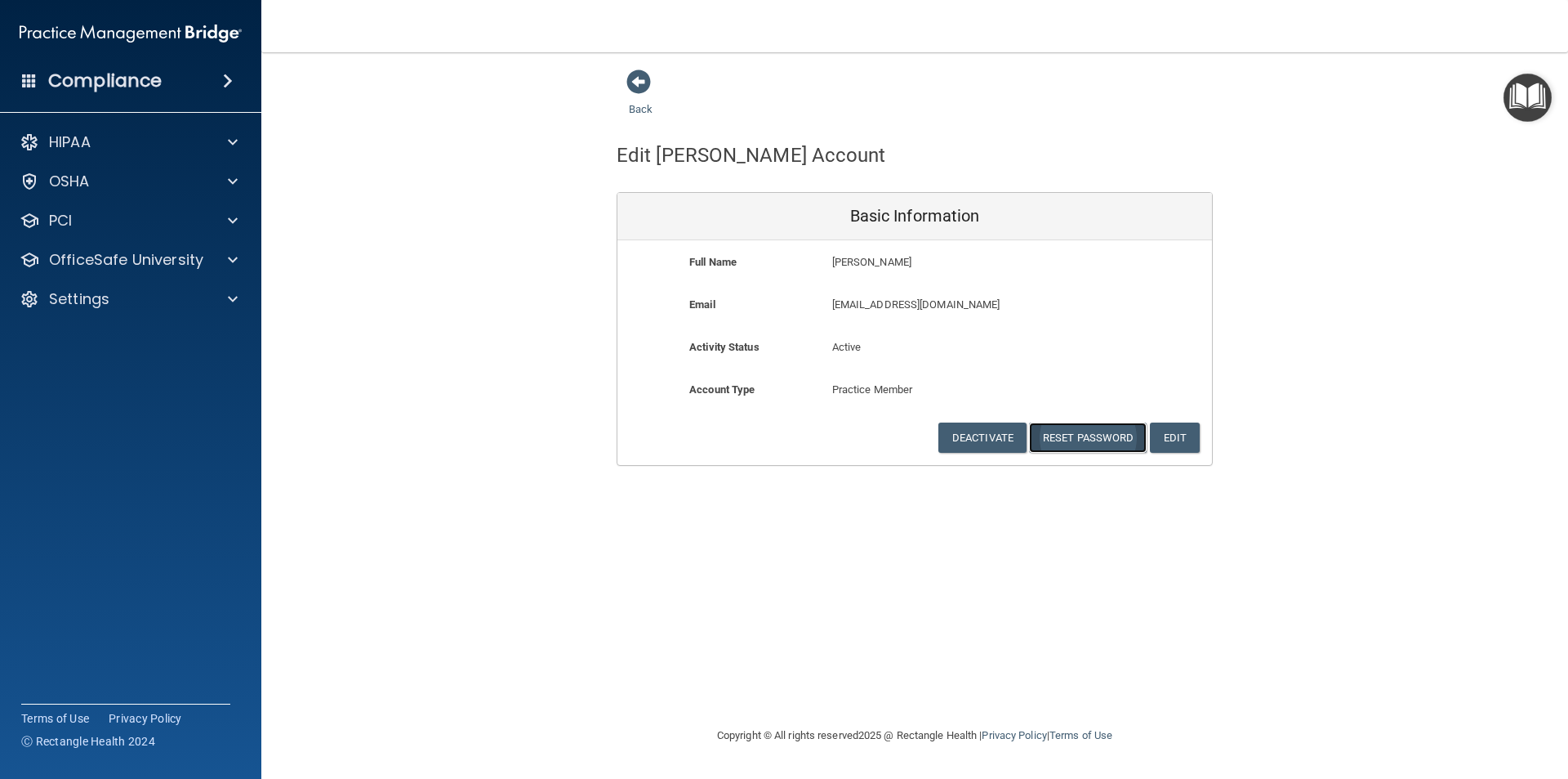
click at [1094, 438] on button "Reset Password" at bounding box center [1088, 437] width 118 height 30
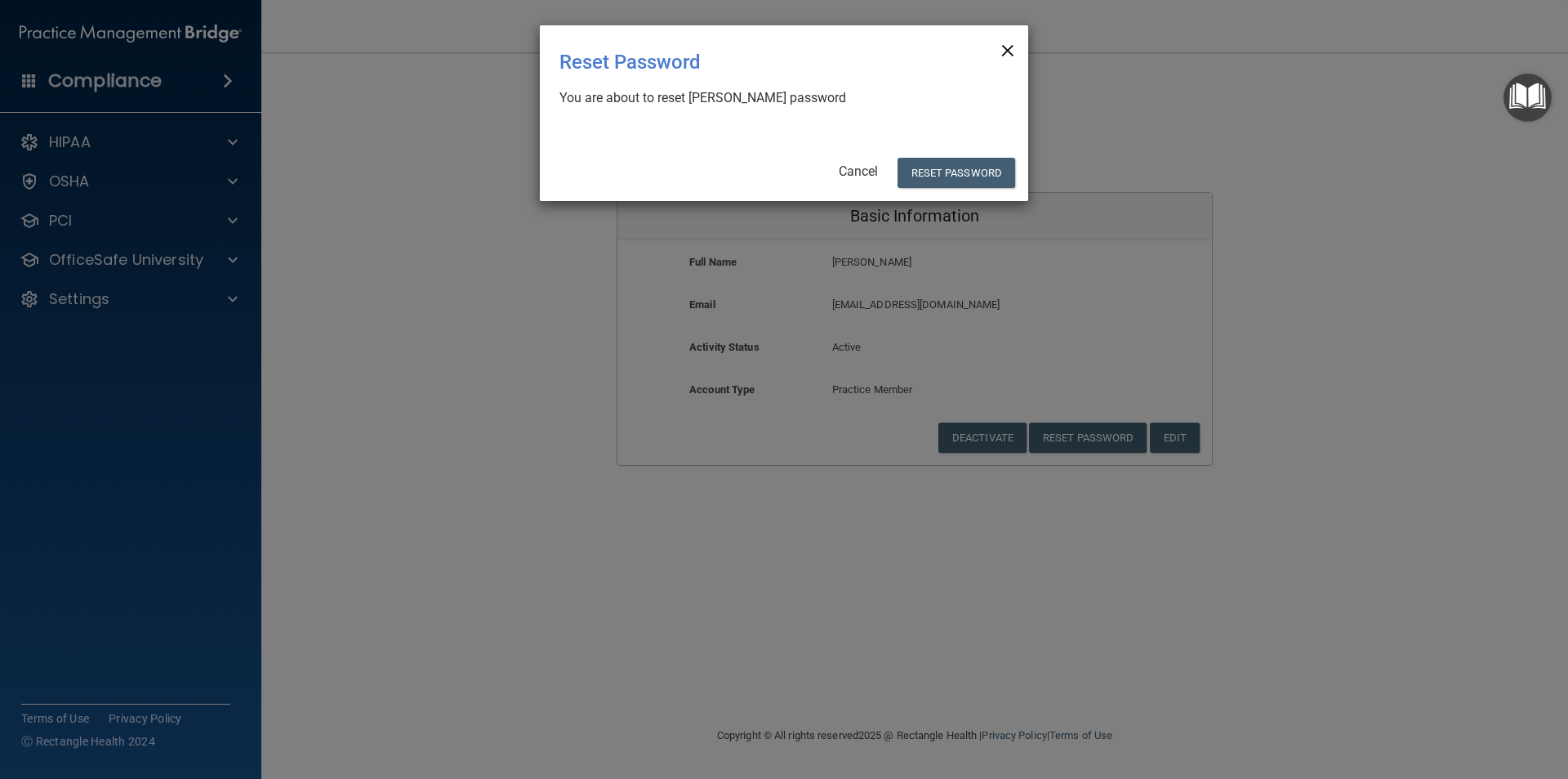
click at [1008, 53] on span "×" at bounding box center [1007, 47] width 15 height 33
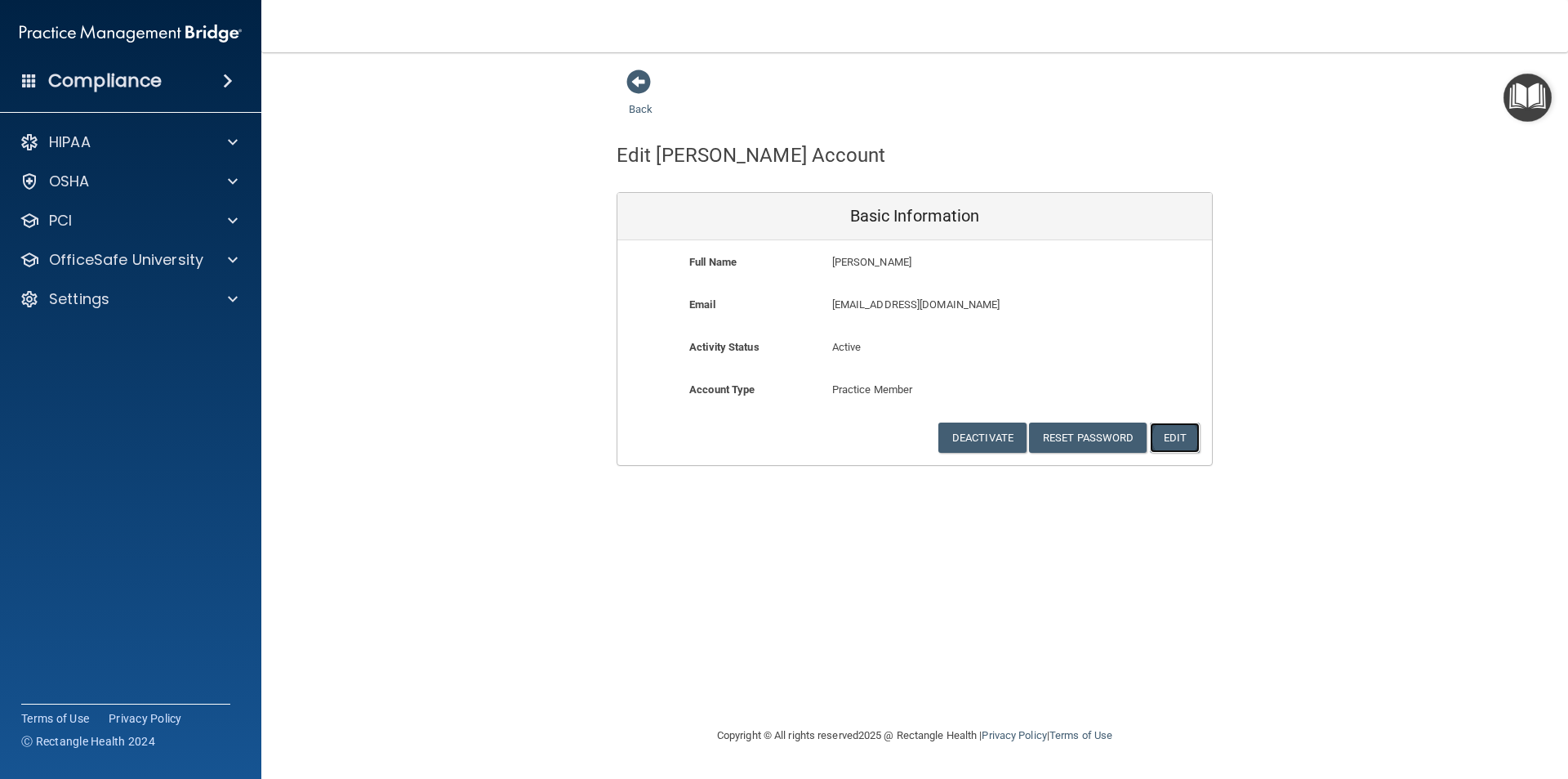
click at [1172, 441] on button "Edit" at bounding box center [1174, 437] width 50 height 30
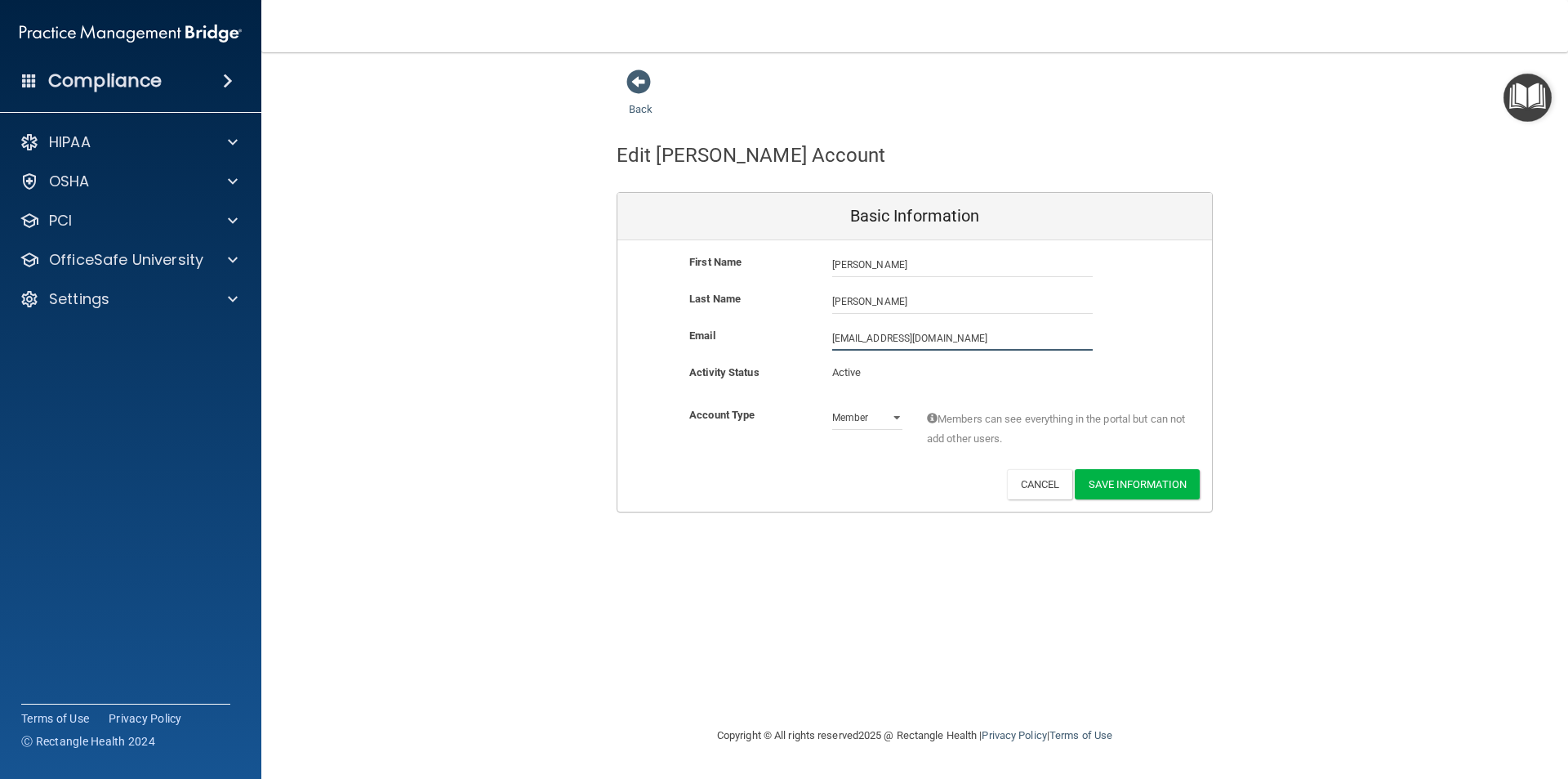
click at [962, 339] on input "russoddsstaff@gmail.com" at bounding box center [962, 339] width 260 height 25
drag, startPoint x: 958, startPoint y: 334, endPoint x: 833, endPoint y: 351, distance: 126.2
click at [833, 351] on input "russoddsstaff@gmail.com" at bounding box center [962, 339] width 260 height 25
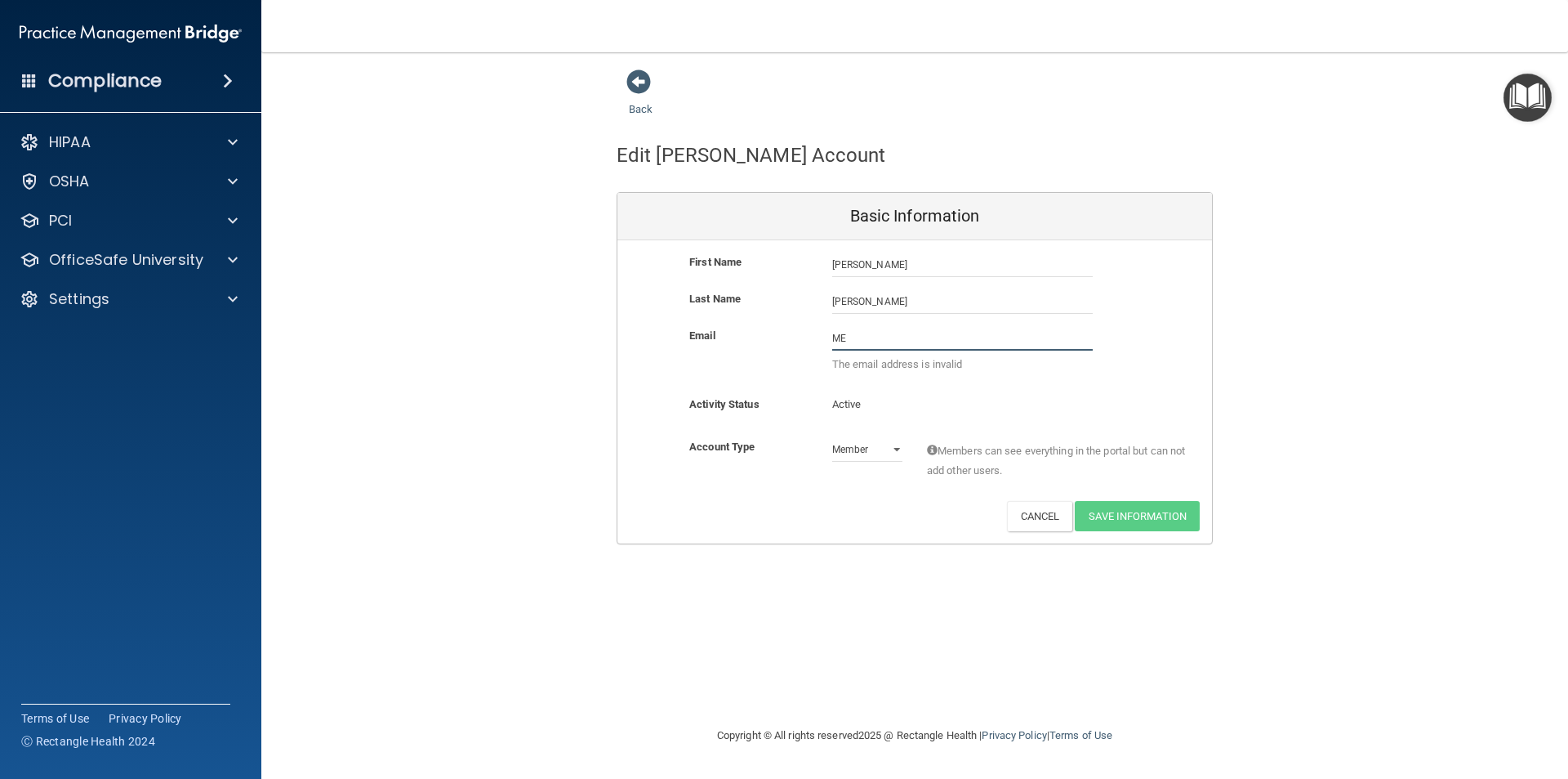
type input "M"
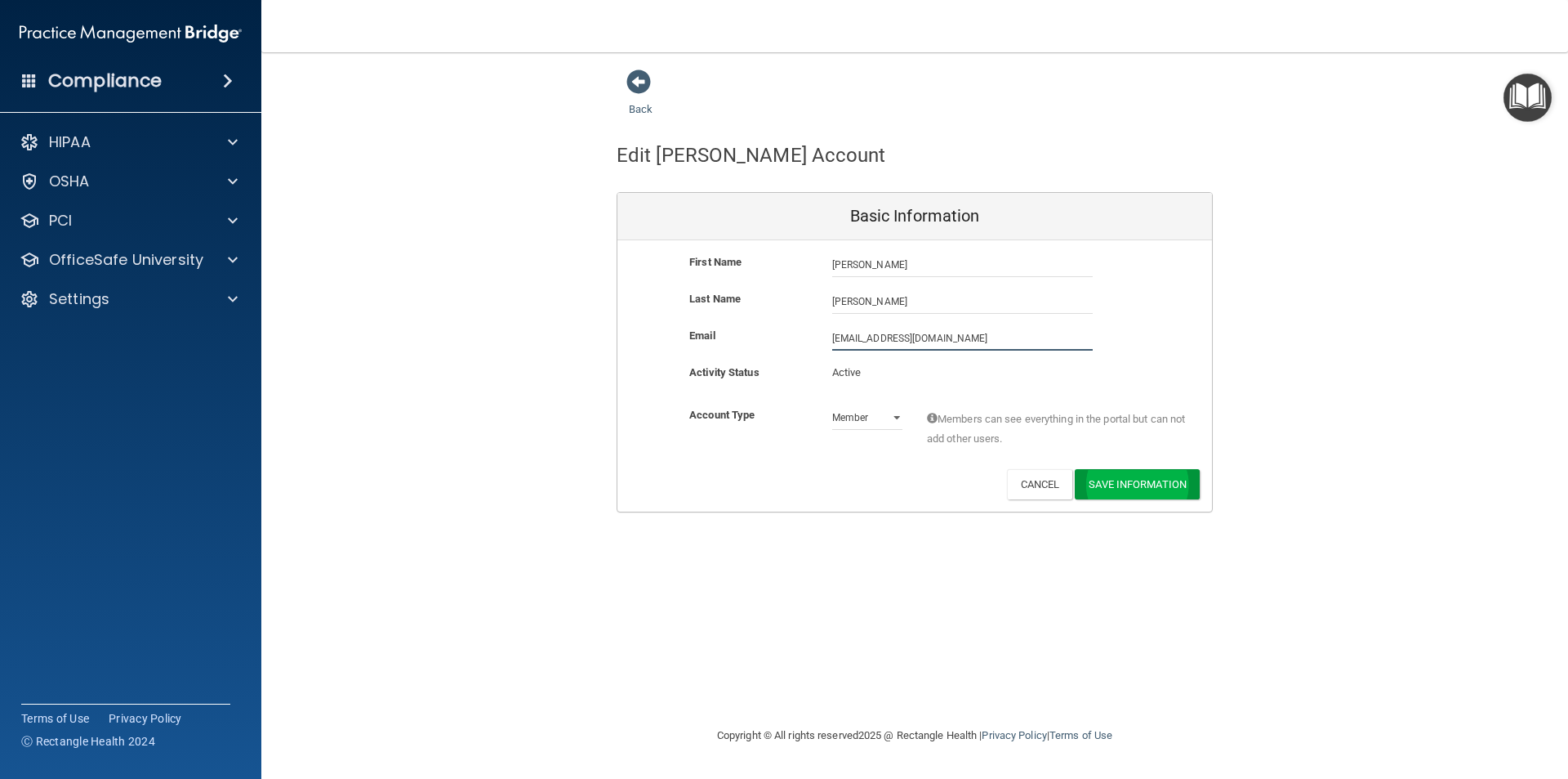
type input "mere0805@yahoo.com"
click at [1123, 487] on button "Save Information" at bounding box center [1137, 487] width 125 height 30
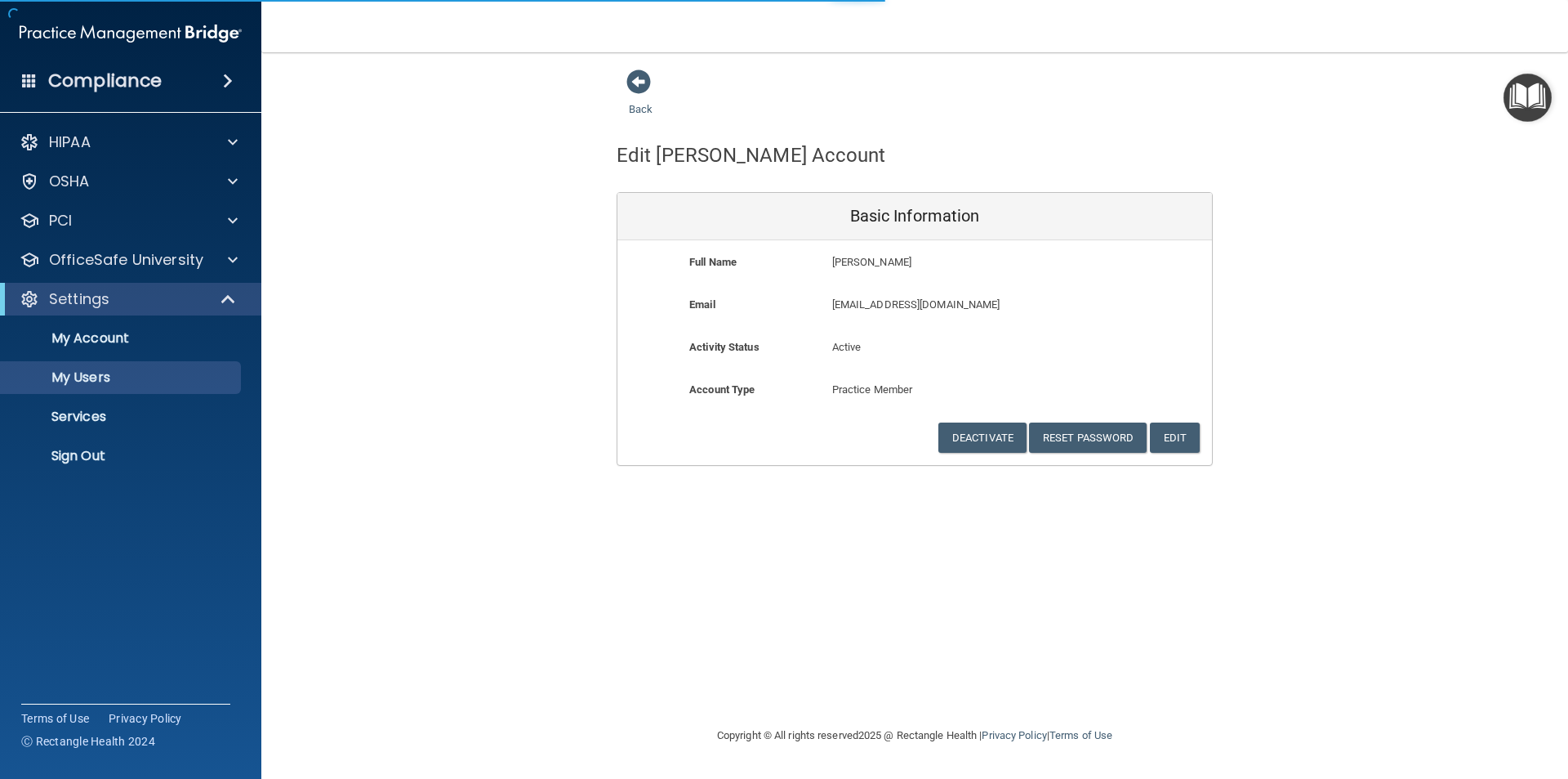
select select "20"
